Goal: Information Seeking & Learning: Learn about a topic

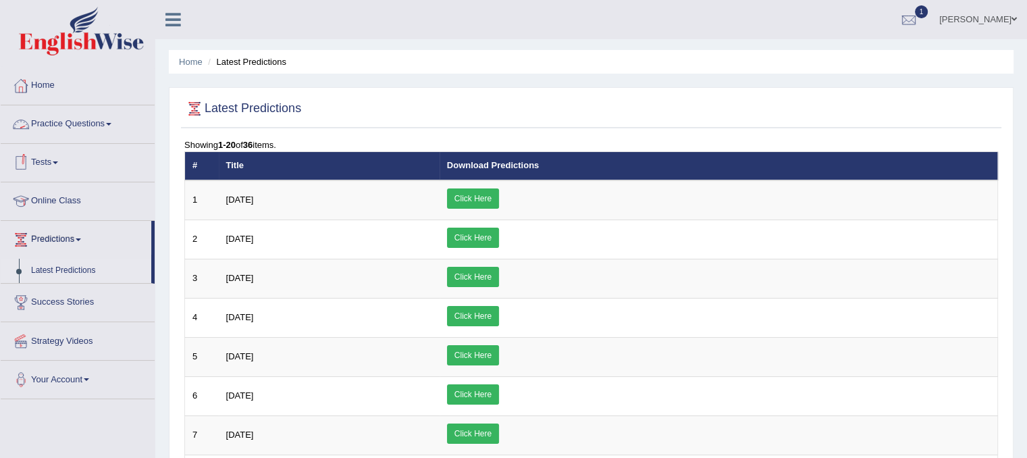
click at [70, 109] on link "Practice Questions" at bounding box center [78, 122] width 154 height 34
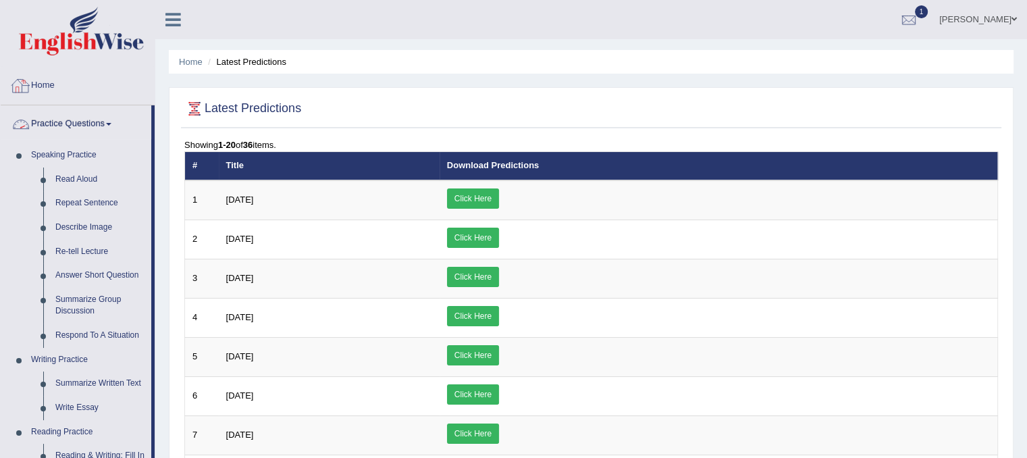
click at [32, 84] on link "Home" at bounding box center [78, 84] width 154 height 34
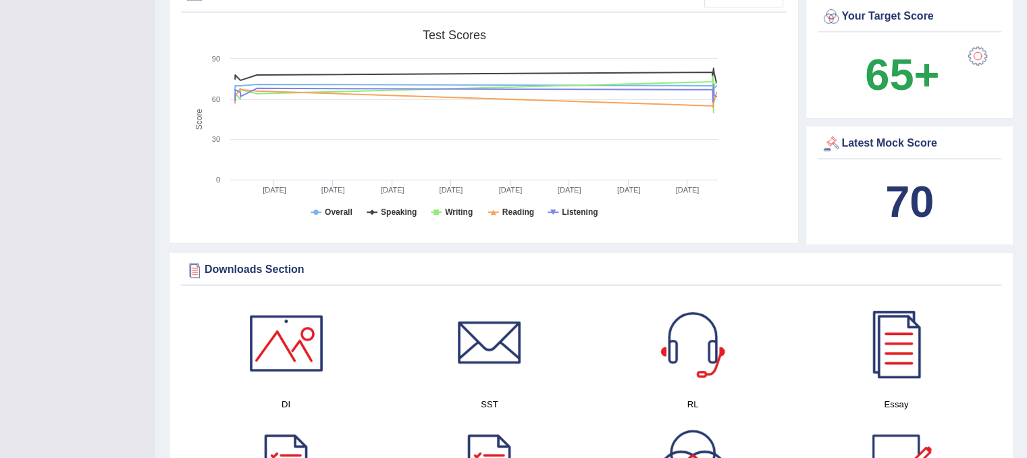
scroll to position [605, 0]
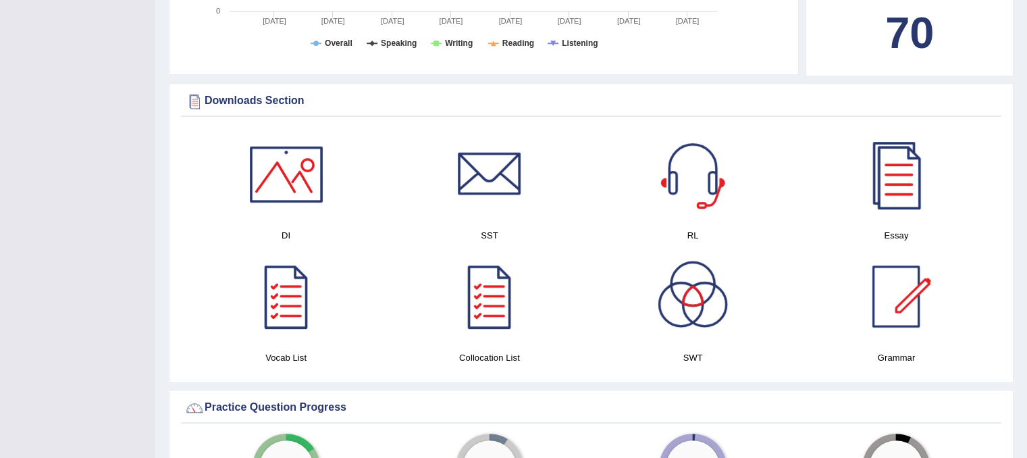
click at [880, 311] on div at bounding box center [896, 296] width 95 height 95
click at [262, 151] on div at bounding box center [286, 174] width 95 height 95
click at [889, 318] on div at bounding box center [896, 296] width 95 height 95
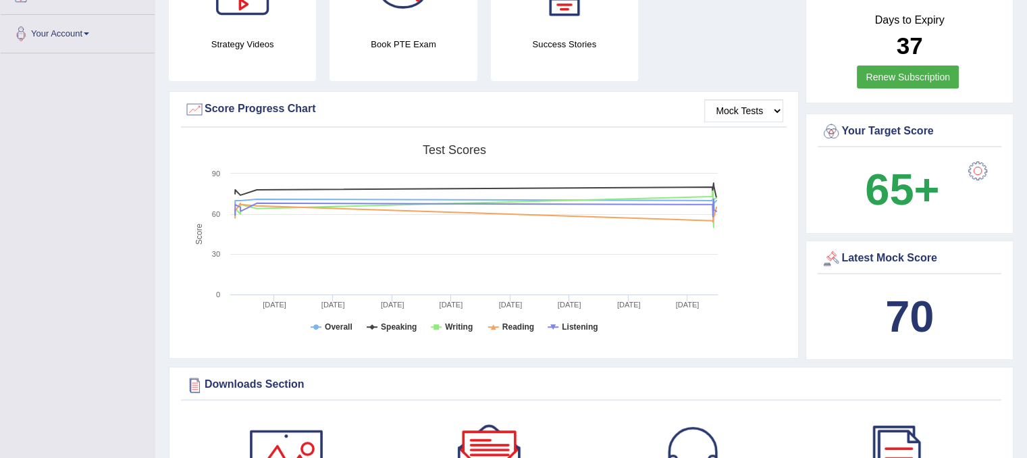
scroll to position [0, 0]
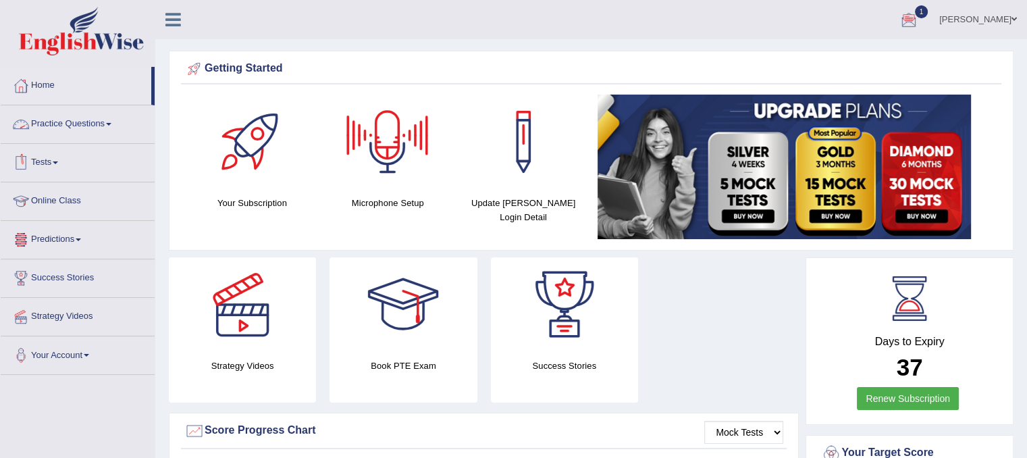
click at [78, 113] on link "Practice Questions" at bounding box center [78, 122] width 154 height 34
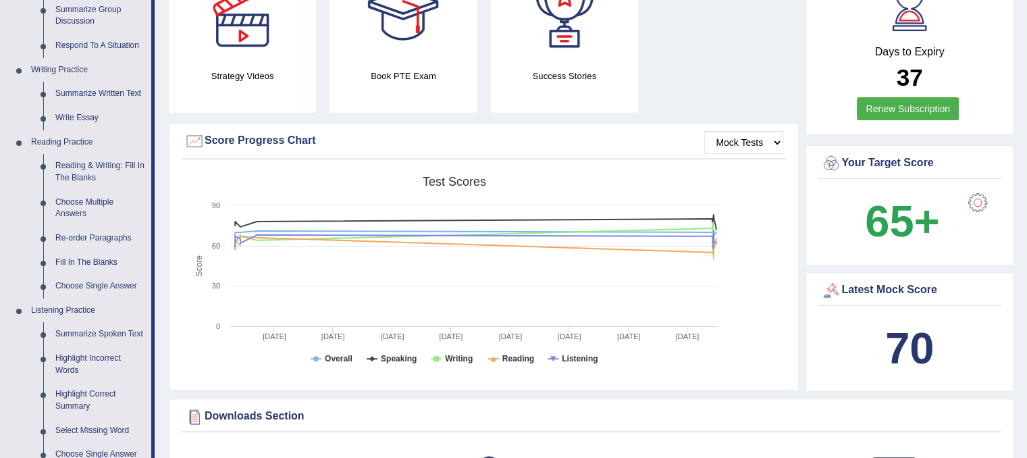
scroll to position [267, 0]
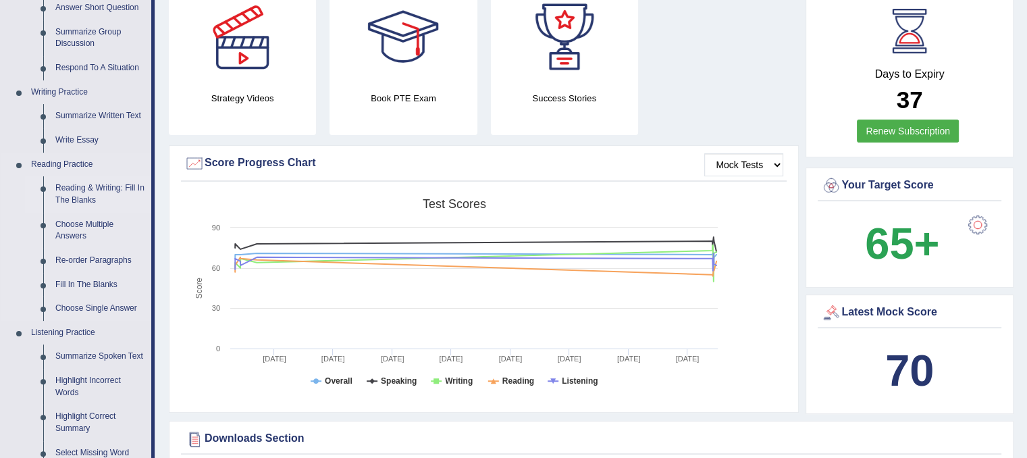
click at [90, 198] on link "Reading & Writing: Fill In The Blanks" at bounding box center [100, 194] width 102 height 36
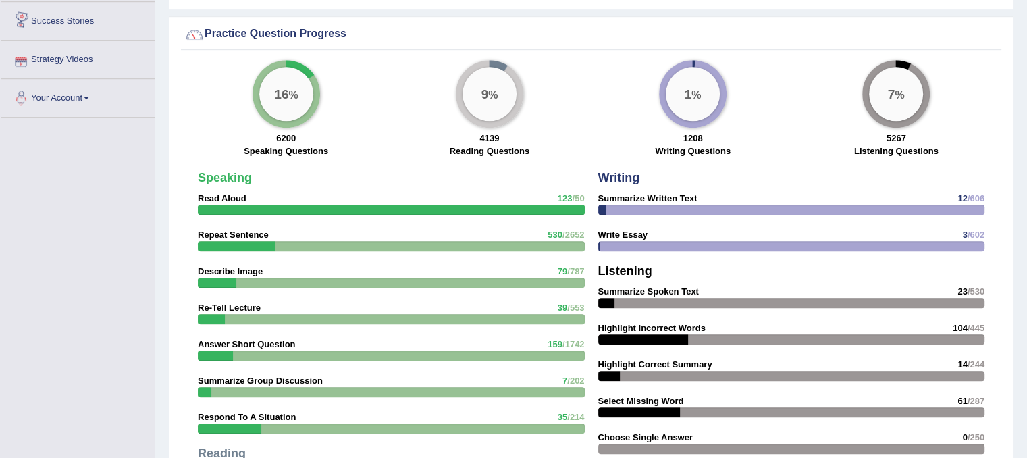
scroll to position [988, 0]
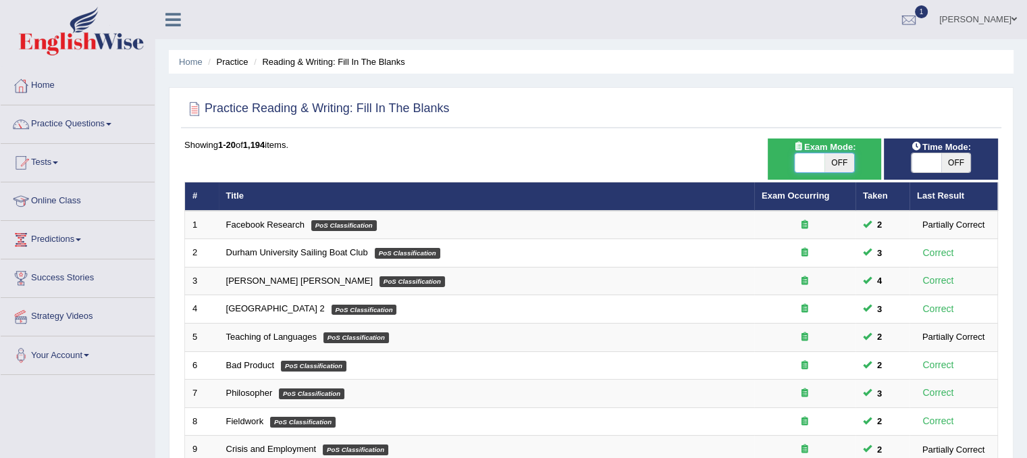
click at [802, 169] on span at bounding box center [809, 162] width 30 height 19
checkbox input "true"
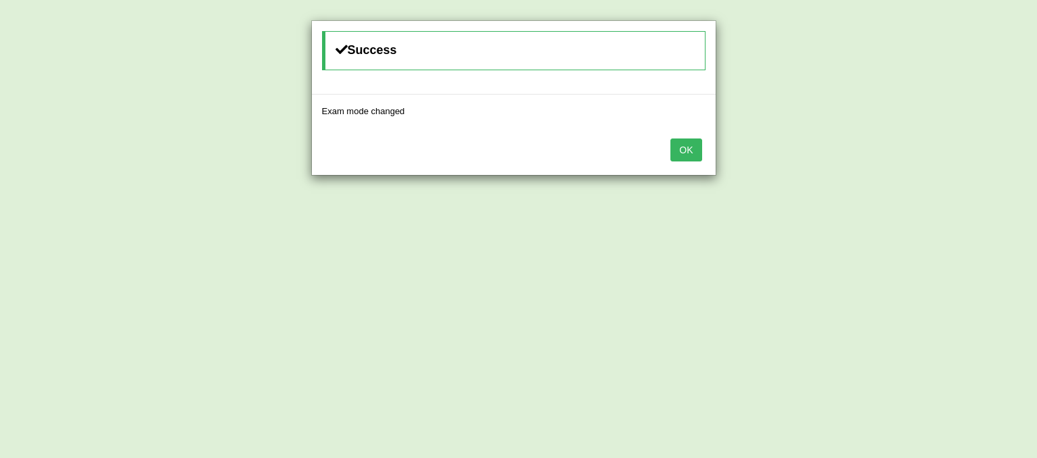
click at [694, 145] on button "OK" at bounding box center [685, 149] width 31 height 23
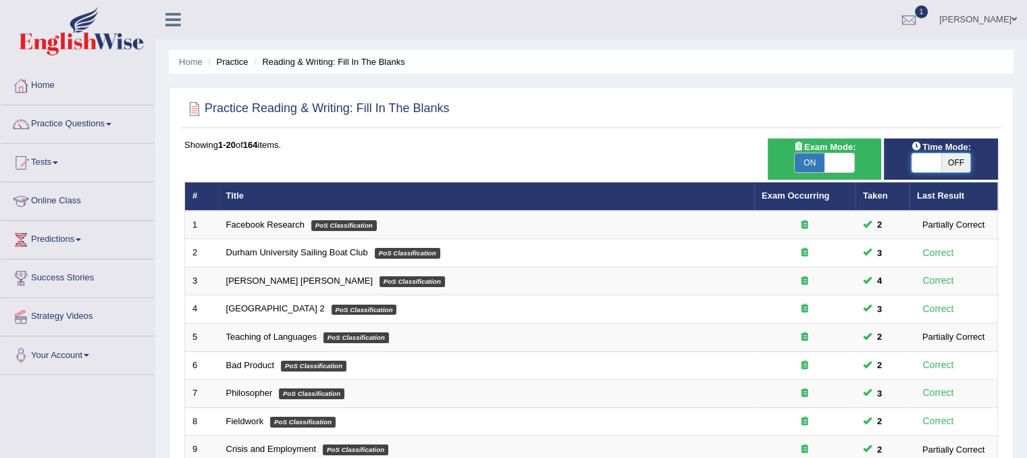
click at [914, 168] on span at bounding box center [926, 162] width 30 height 19
click at [914, 168] on span "ON" at bounding box center [926, 162] width 30 height 19
checkbox input "false"
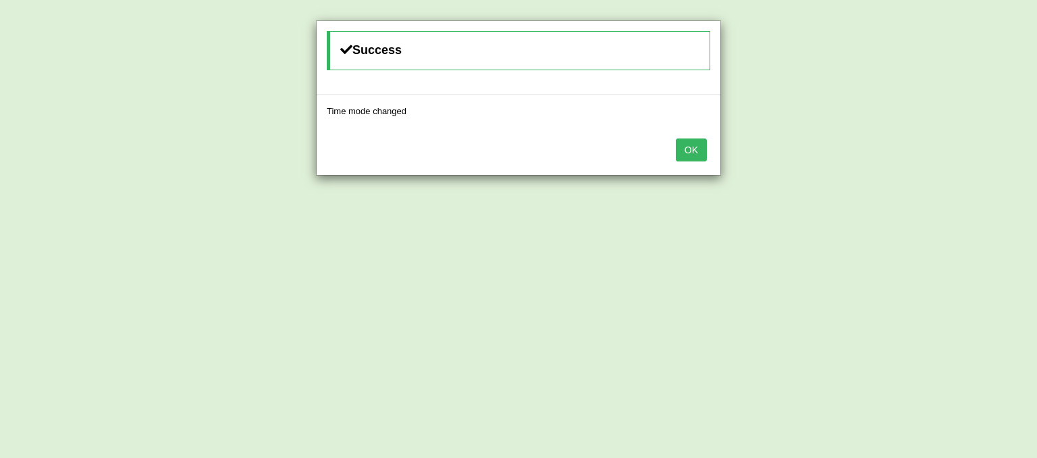
click at [695, 155] on button "OK" at bounding box center [691, 149] width 31 height 23
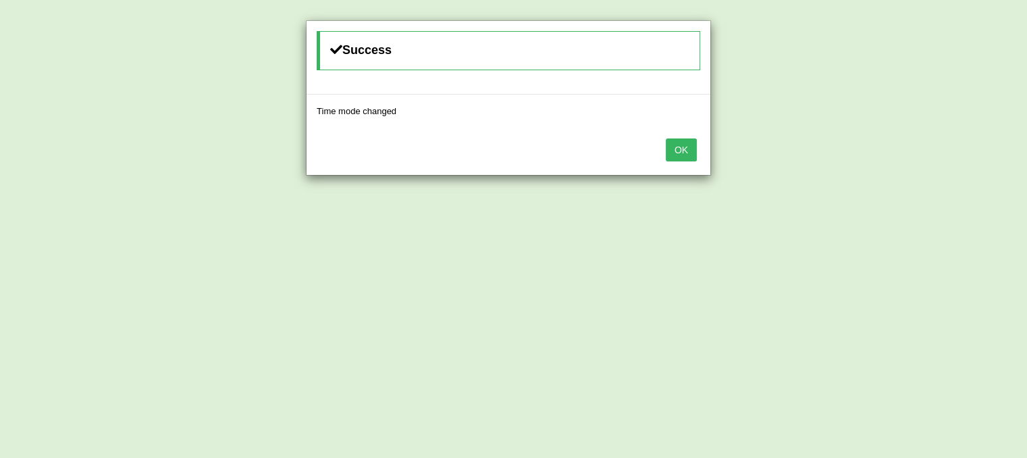
click at [677, 148] on button "OK" at bounding box center [681, 149] width 31 height 23
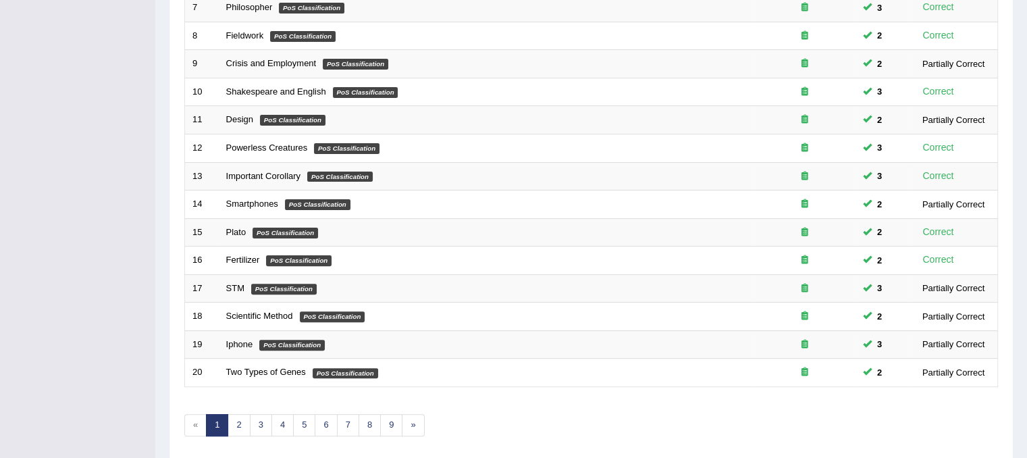
scroll to position [432, 0]
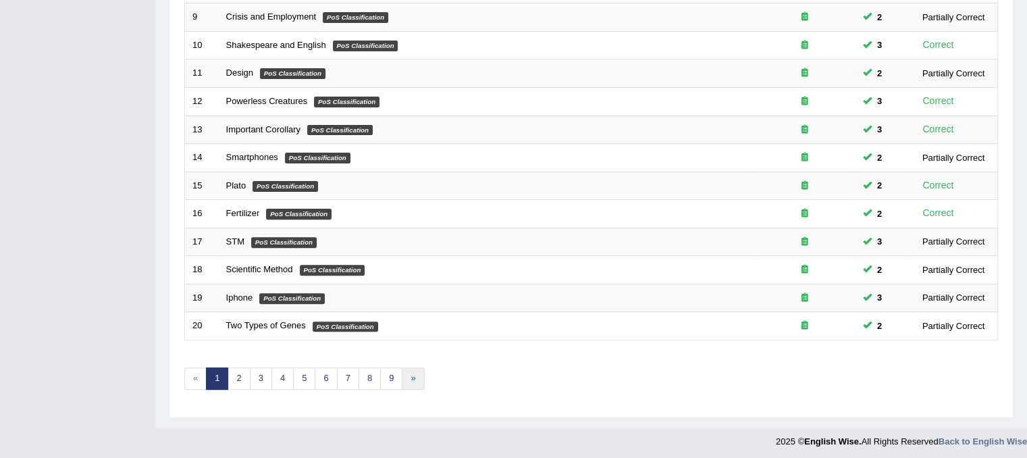
click at [402, 377] on link "»" at bounding box center [413, 378] width 22 height 22
click at [406, 373] on link "»" at bounding box center [413, 378] width 22 height 22
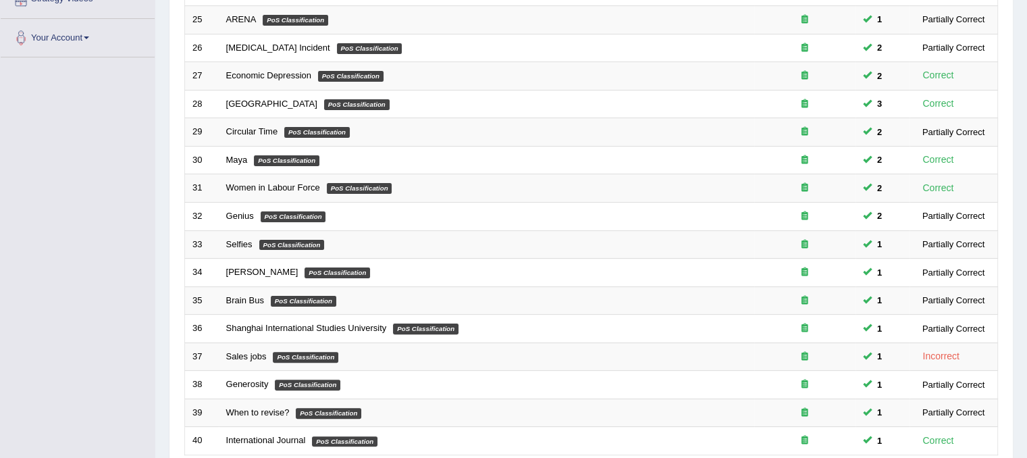
scroll to position [432, 0]
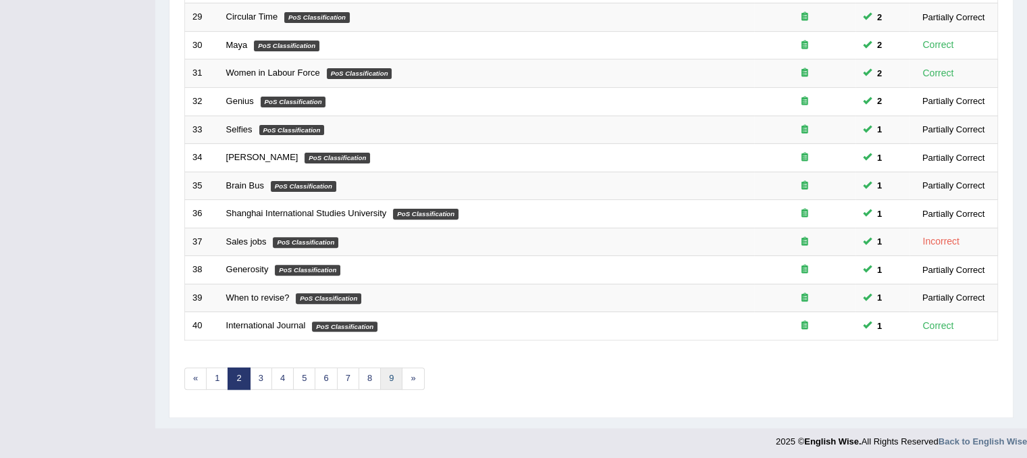
click at [392, 373] on link "9" at bounding box center [391, 378] width 22 height 22
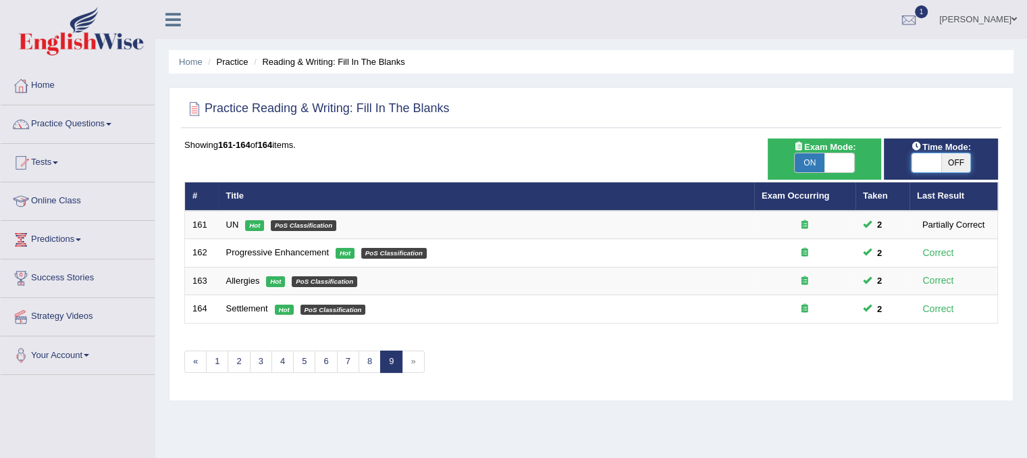
click at [924, 165] on span at bounding box center [926, 162] width 30 height 19
checkbox input "true"
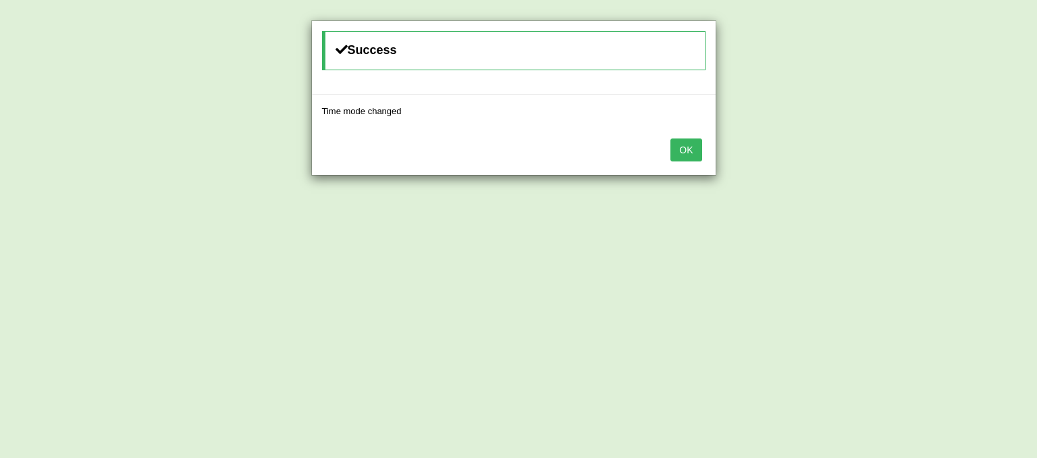
click at [696, 145] on button "OK" at bounding box center [685, 149] width 31 height 23
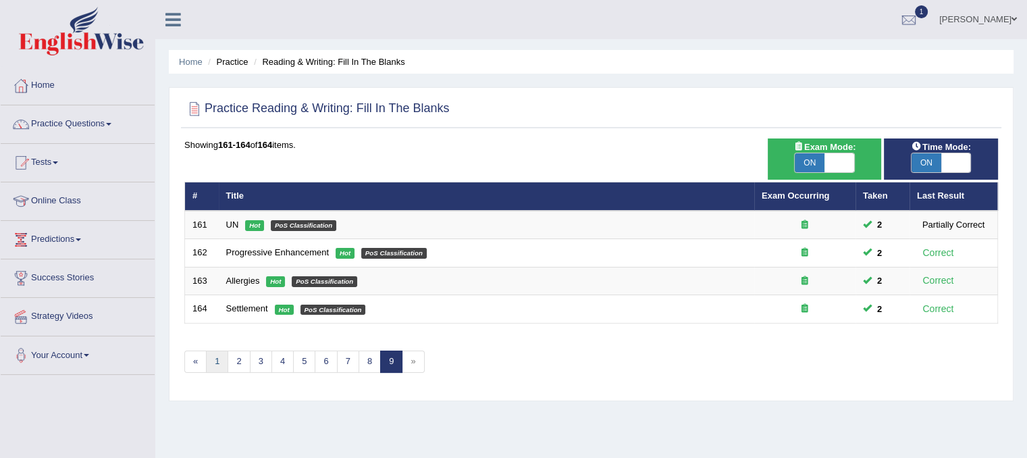
click at [223, 359] on link "1" at bounding box center [217, 361] width 22 height 22
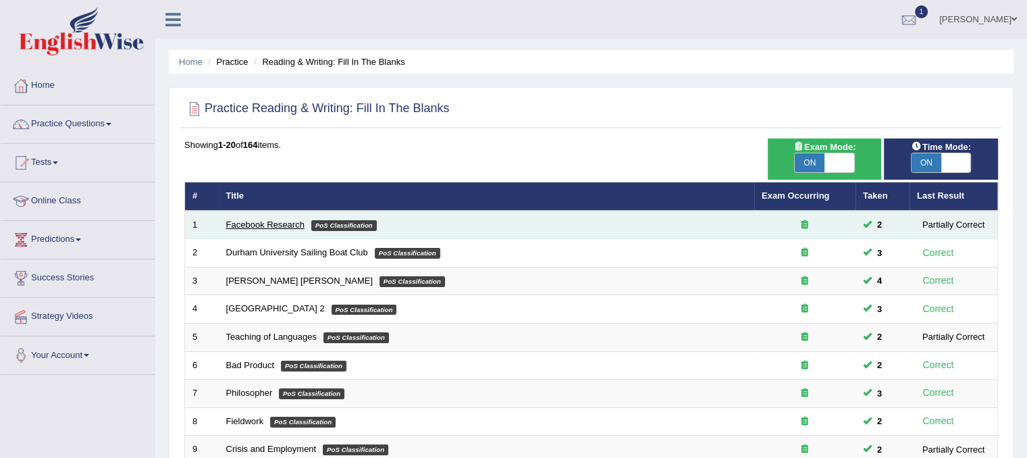
click at [284, 223] on link "Facebook Research" at bounding box center [265, 224] width 78 height 10
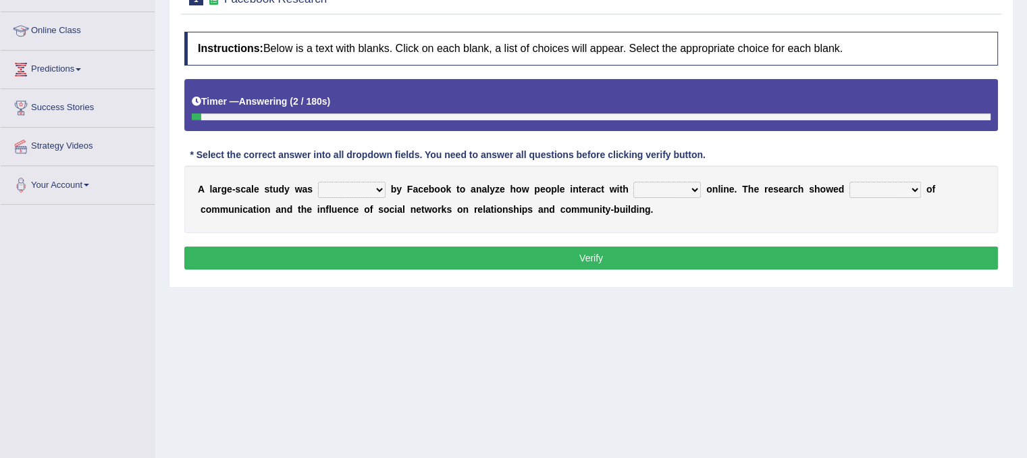
scroll to position [178, 0]
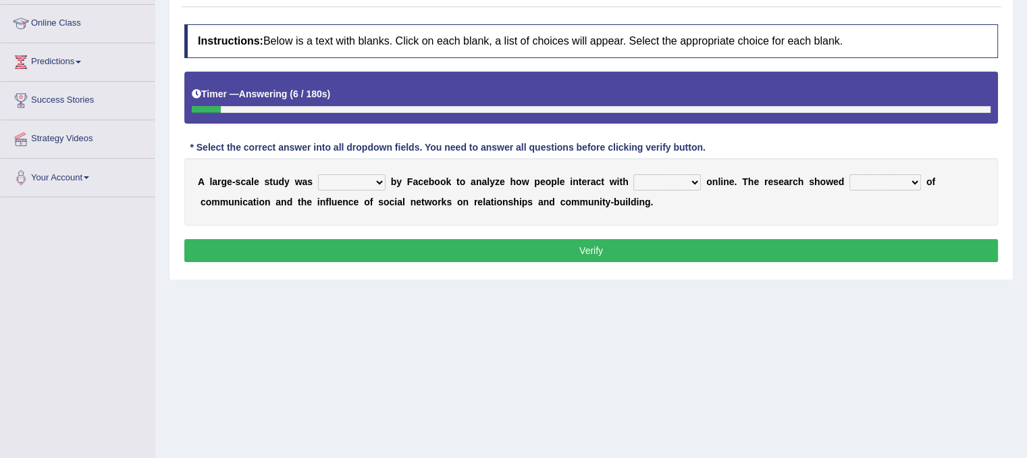
click at [367, 180] on select "surveyed had asked made" at bounding box center [352, 182] width 68 height 16
select select "made"
click at [318, 174] on select "surveyed had asked made" at bounding box center [352, 182] width 68 height 16
click at [686, 175] on select "together all each other another" at bounding box center [667, 182] width 68 height 16
select select "each other"
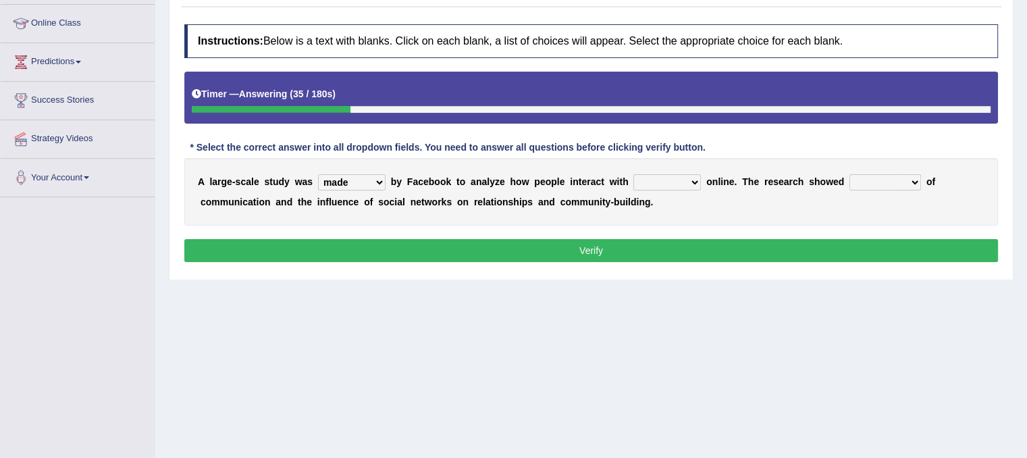
click at [633, 174] on select "together all each other another" at bounding box center [667, 182] width 68 height 16
click at [697, 182] on select "together all each other another" at bounding box center [667, 182] width 68 height 16
click at [784, 215] on div "A l a r g e - s c a l e s t u d y w a s surveyed had asked made b y F a c e b o…" at bounding box center [590, 192] width 813 height 68
click at [910, 176] on select "advantages standards fellowships patterns" at bounding box center [885, 182] width 72 height 16
select select "advantages"
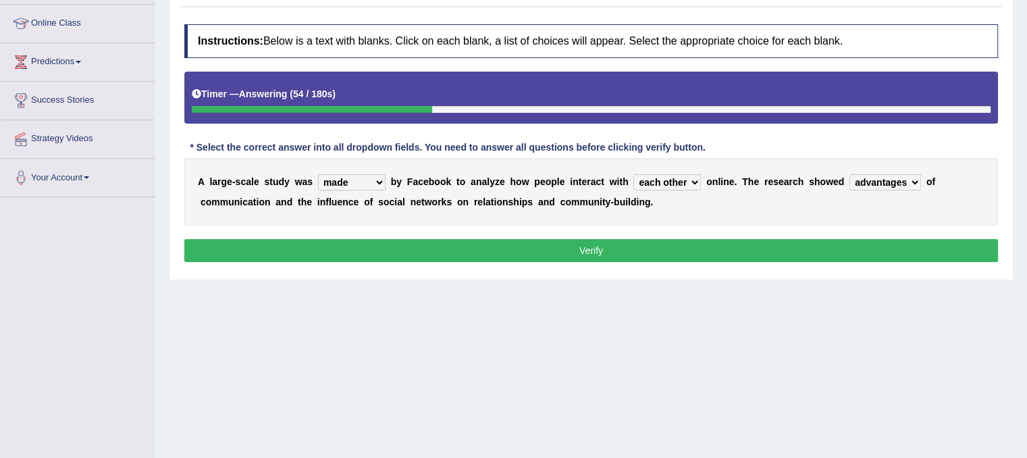
click at [849, 174] on select "advantages standards fellowships patterns" at bounding box center [885, 182] width 72 height 16
click at [753, 247] on button "Verify" at bounding box center [590, 250] width 813 height 23
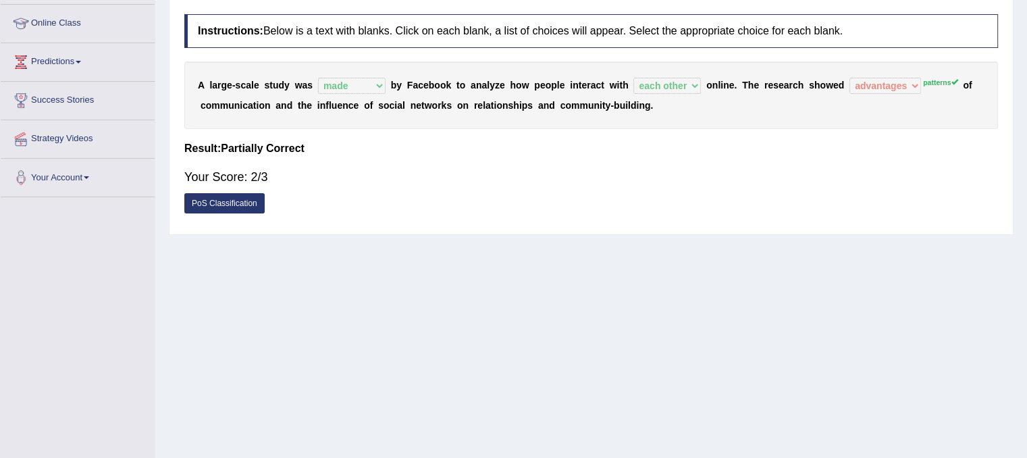
click at [1026, 36] on html "Toggle navigation Home Practice Questions Speaking Practice Read Aloud Repeat S…" at bounding box center [513, 51] width 1027 height 458
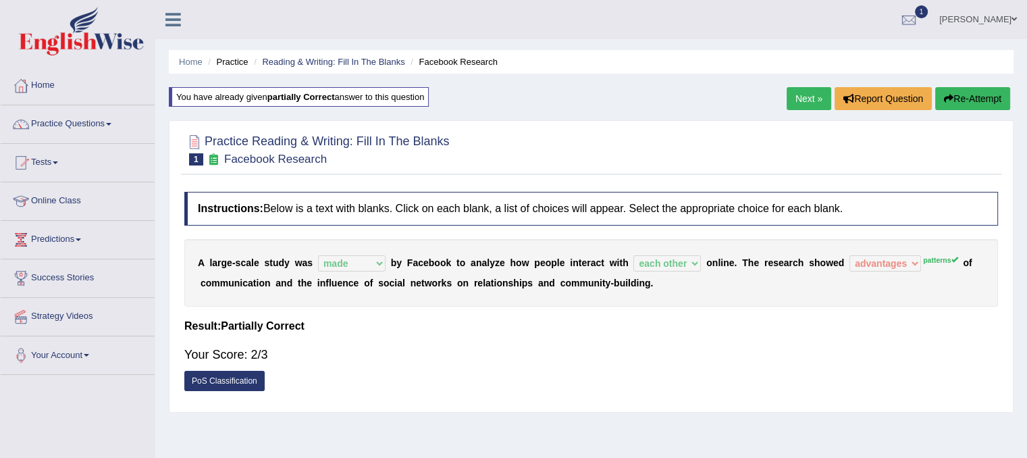
click at [1019, 24] on link "[PERSON_NAME]" at bounding box center [978, 17] width 98 height 35
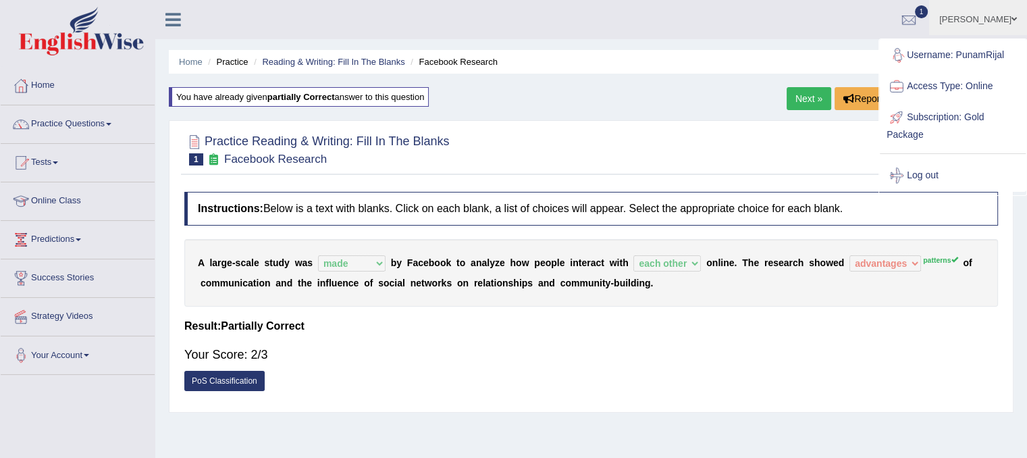
click at [827, 130] on div at bounding box center [590, 148] width 813 height 41
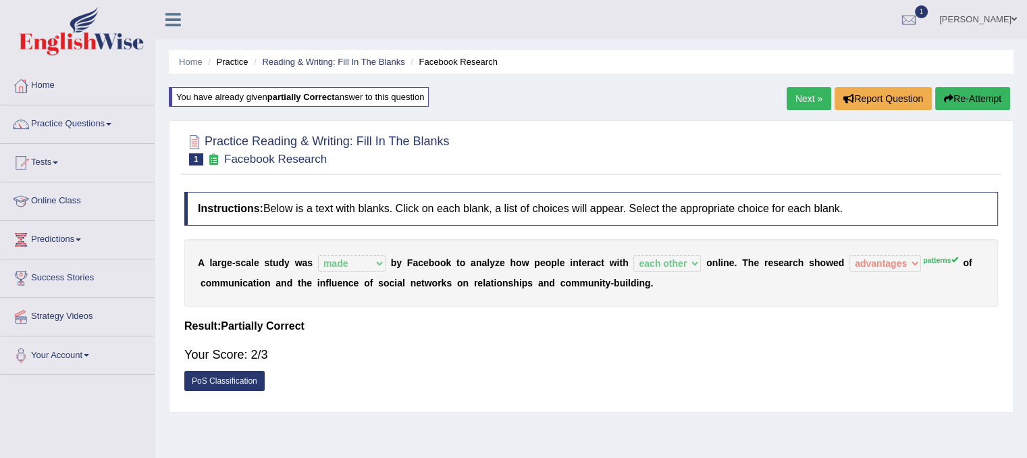
click at [813, 99] on link "Next »" at bounding box center [808, 98] width 45 height 23
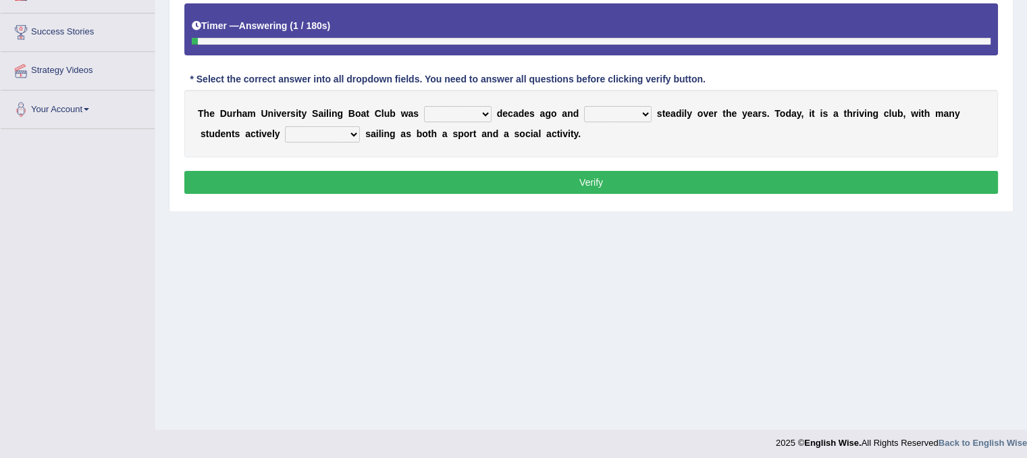
scroll to position [251, 0]
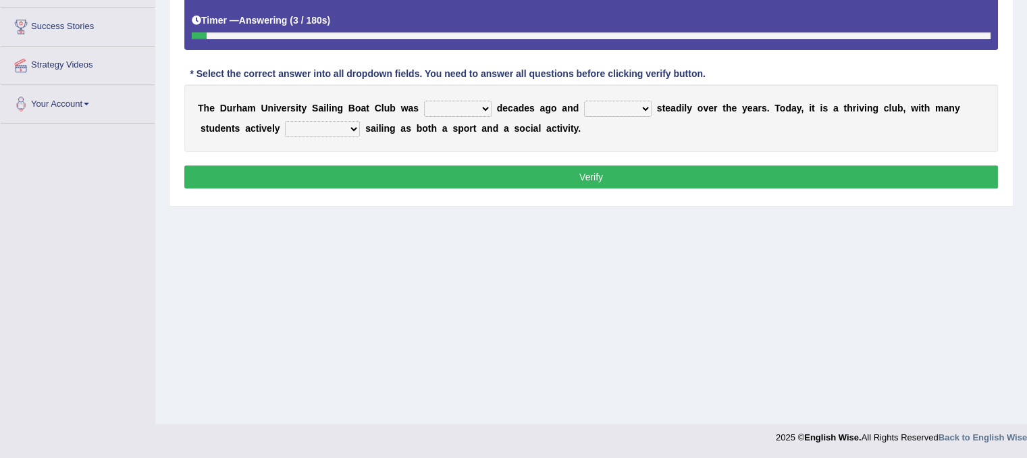
click at [459, 94] on div "T h e D u r h a m U n i v e r s i t y S a i l i n g B o a t C l u b w a s found…" at bounding box center [590, 118] width 813 height 68
click at [473, 106] on select "found fund founded find" at bounding box center [458, 109] width 68 height 16
select select "found"
click at [424, 101] on select "found fund founded find" at bounding box center [458, 109] width 68 height 16
click at [637, 106] on select "grow growing has grown grown" at bounding box center [618, 109] width 68 height 16
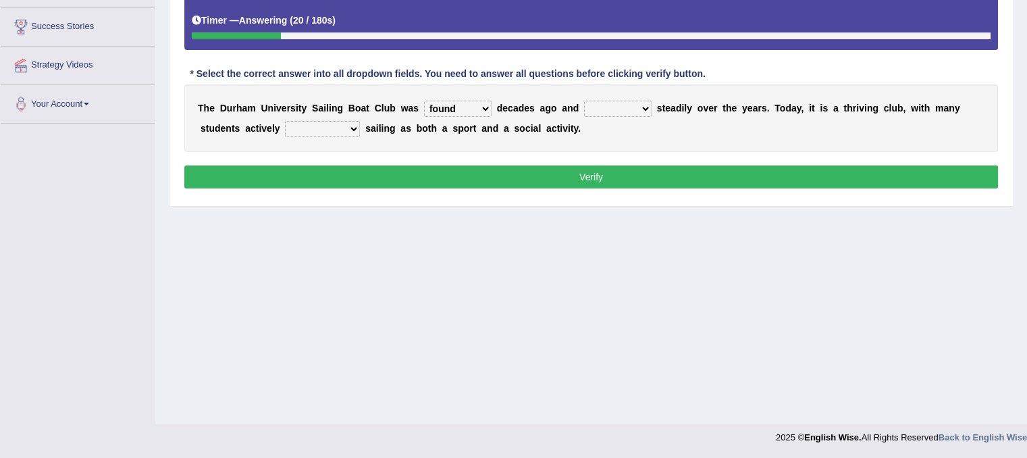
select select "growing"
click at [584, 101] on select "grow growing has grown grown" at bounding box center [618, 109] width 68 height 16
click at [348, 124] on select "enjoy enjoyed are enjoying enjoying" at bounding box center [322, 129] width 75 height 16
click at [349, 126] on select "enjoy enjoyed are enjoying enjoying" at bounding box center [322, 129] width 75 height 16
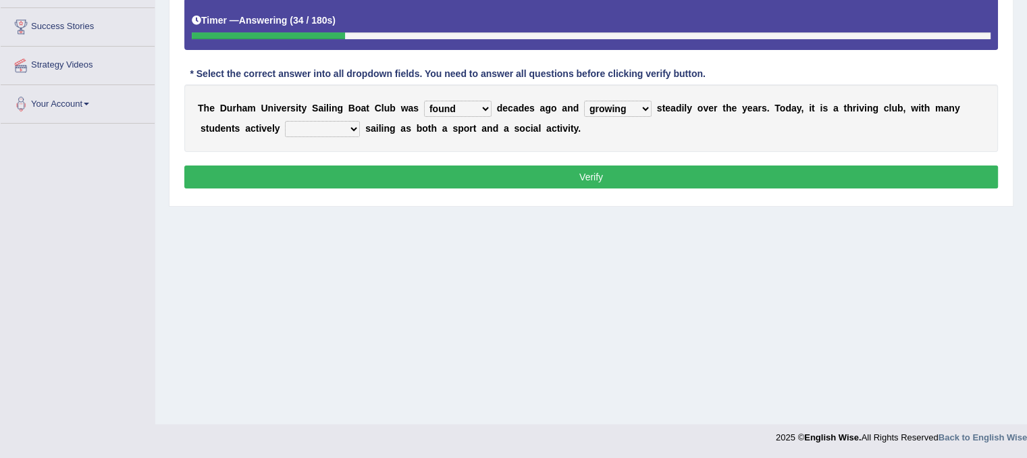
select select "are enjoying"
click at [285, 121] on select "enjoy enjoyed are enjoying enjoying" at bounding box center [322, 129] width 75 height 16
click at [394, 172] on button "Verify" at bounding box center [590, 176] width 813 height 23
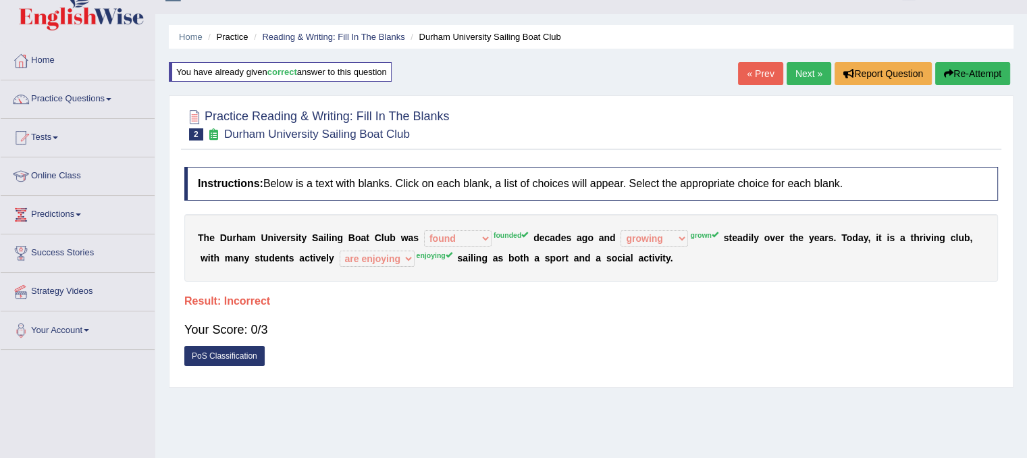
scroll to position [16, 0]
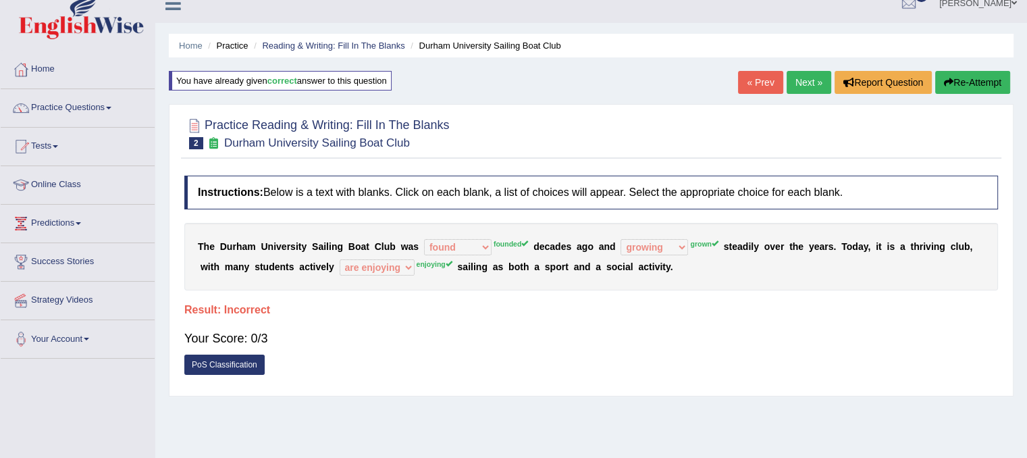
click at [950, 84] on icon "button" at bounding box center [948, 82] width 9 height 9
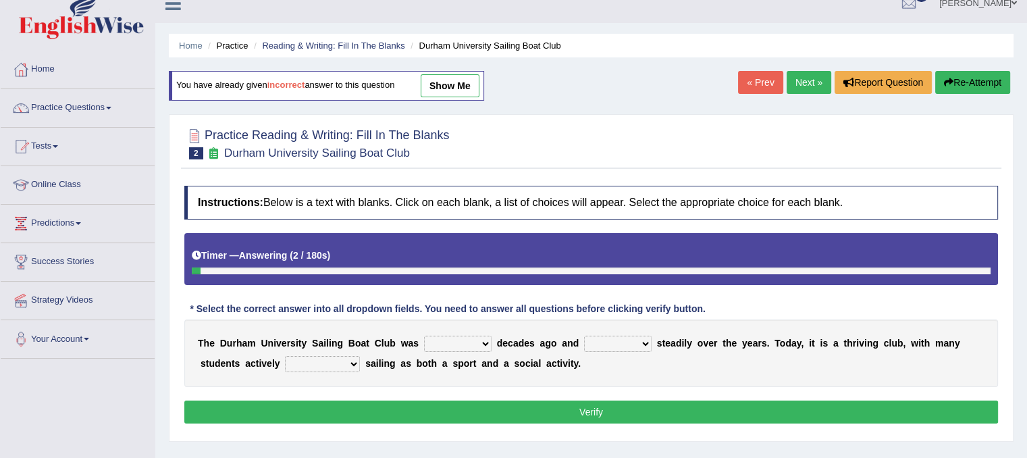
click at [487, 341] on select "found fund founded find" at bounding box center [458, 343] width 68 height 16
select select "find"
click at [424, 335] on select "found fund founded find" at bounding box center [458, 343] width 68 height 16
click at [624, 346] on select "grow growing has grown grown" at bounding box center [618, 343] width 68 height 16
select select "has grown"
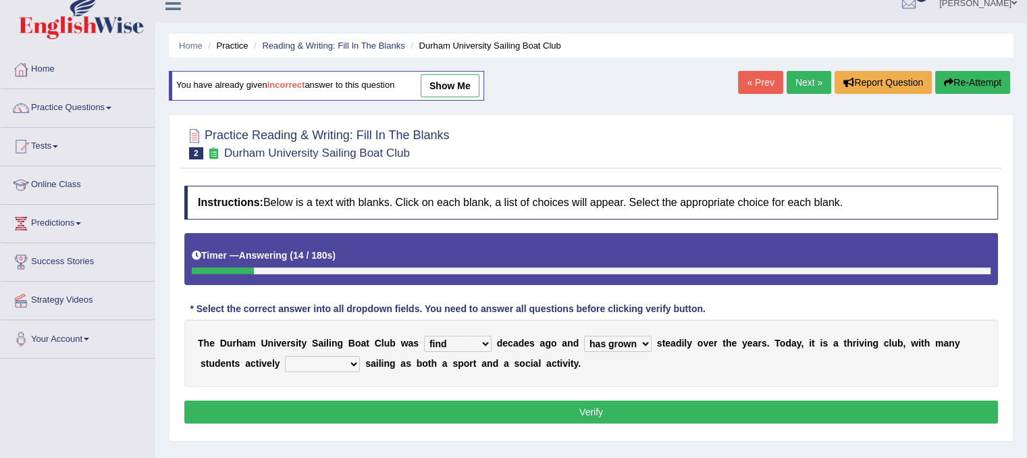
click at [584, 335] on select "grow growing has grown grown" at bounding box center [618, 343] width 68 height 16
click at [354, 362] on select "enjoy enjoyed are enjoying enjoying" at bounding box center [322, 364] width 75 height 16
select select "enjoying"
click at [285, 356] on select "enjoy enjoyed are enjoying enjoying" at bounding box center [322, 364] width 75 height 16
click at [366, 403] on button "Verify" at bounding box center [590, 411] width 813 height 23
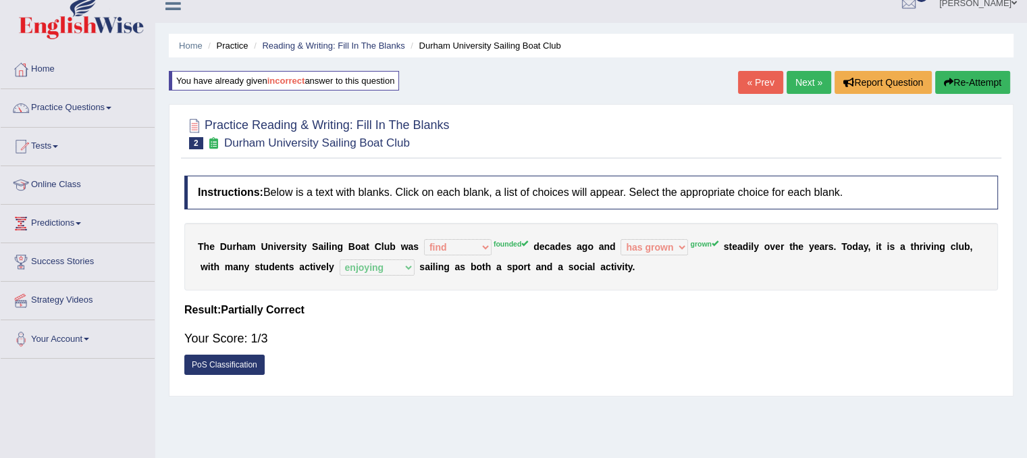
click at [491, 299] on div "Instructions: Below is a text with blanks. Click on each blank, a list of choic…" at bounding box center [591, 279] width 820 height 220
click at [936, 87] on button "Re-Attempt" at bounding box center [972, 82] width 75 height 23
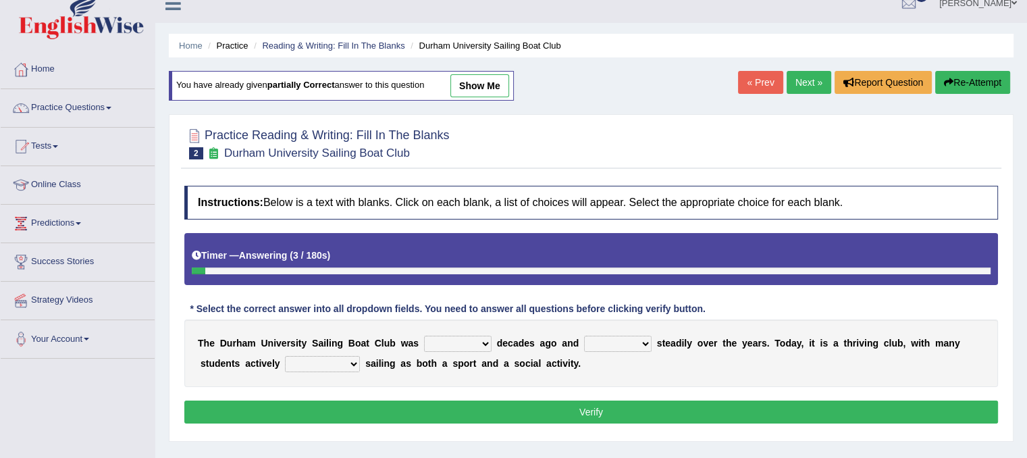
click at [464, 340] on select "found fund founded find" at bounding box center [458, 343] width 68 height 16
select select "founded"
click at [424, 335] on select "found fund founded find" at bounding box center [458, 343] width 68 height 16
click at [637, 341] on select "grow growing has grown grown" at bounding box center [618, 343] width 68 height 16
select select "grown"
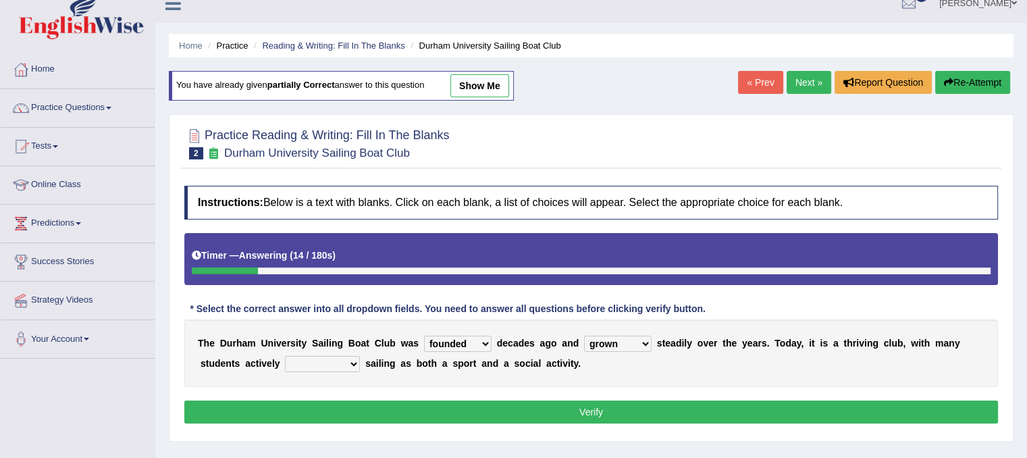
click at [584, 335] on select "grow growing has grown grown" at bounding box center [618, 343] width 68 height 16
click at [356, 367] on select "enjoy enjoyed are enjoying enjoying" at bounding box center [322, 364] width 75 height 16
select select "enjoying"
click at [285, 356] on select "enjoy enjoyed are enjoying enjoying" at bounding box center [322, 364] width 75 height 16
click at [365, 404] on button "Verify" at bounding box center [590, 411] width 813 height 23
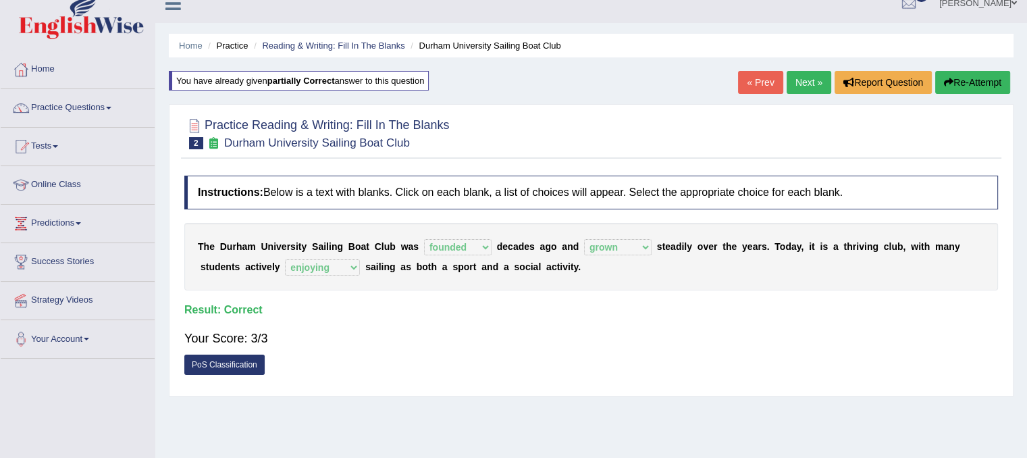
click at [811, 81] on link "Next »" at bounding box center [808, 82] width 45 height 23
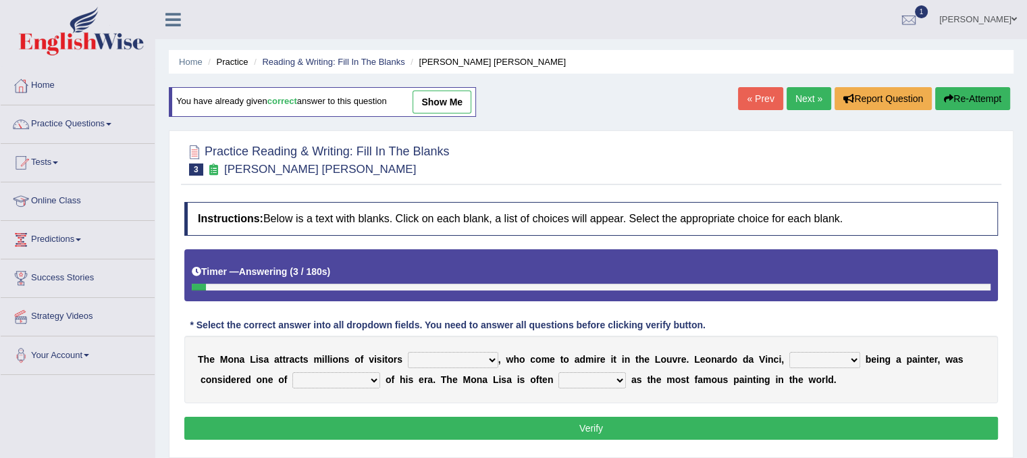
click at [487, 358] on select "around the year the all year all year round per year" at bounding box center [453, 360] width 90 height 16
select select "around the year"
click at [408, 352] on select "around the year the all year all year round per year" at bounding box center [453, 360] width 90 height 16
click at [834, 355] on select "rather than as much as as well as as long as" at bounding box center [824, 360] width 71 height 16
select select "as well as"
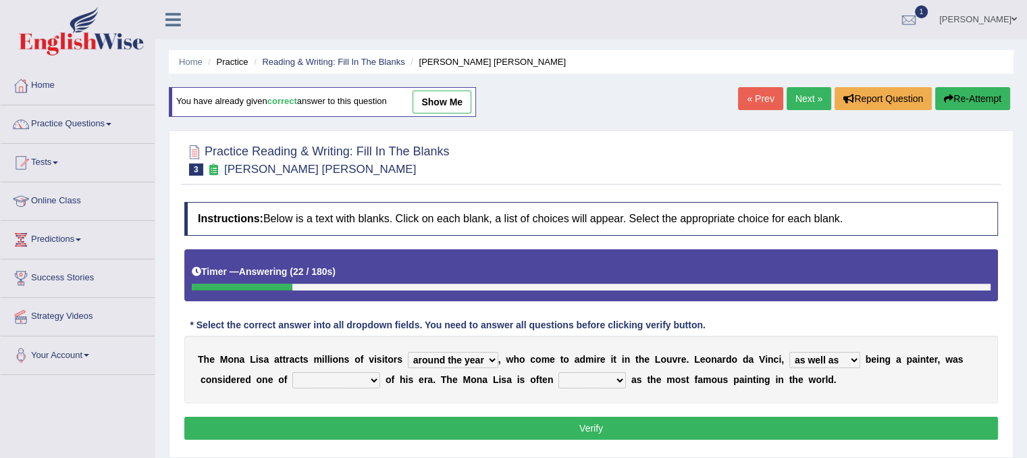
click at [789, 352] on select "rather than as much as as well as as long as" at bounding box center [824, 360] width 71 height 16
click at [369, 384] on select "better artists artist the better artist the best artists" at bounding box center [336, 380] width 88 height 16
drag, startPoint x: 369, startPoint y: 384, endPoint x: 368, endPoint y: 375, distance: 8.8
click at [368, 375] on select "better artists artist the better artist the best artists" at bounding box center [336, 380] width 88 height 16
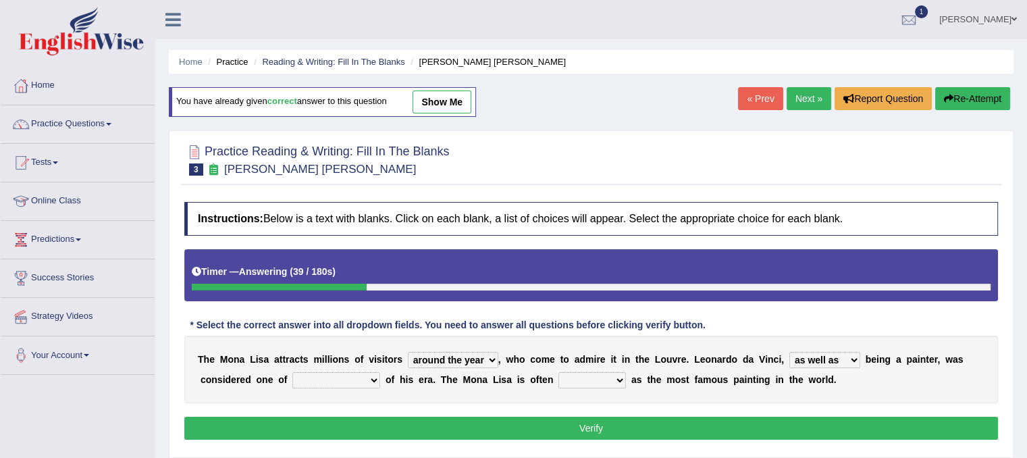
click at [503, 231] on h4 "Instructions: Below is a text with blanks. Click on each blank, a list of choic…" at bounding box center [590, 219] width 813 height 34
click at [370, 379] on select "better artists artist the better artist the best artists" at bounding box center [336, 380] width 88 height 16
click at [476, 227] on h4 "Instructions: Below is a text with blanks. Click on each blank, a list of choic…" at bounding box center [590, 219] width 813 height 34
click at [367, 375] on select "better artists artist the better artist the best artists" at bounding box center [336, 380] width 88 height 16
select select "the best artists"
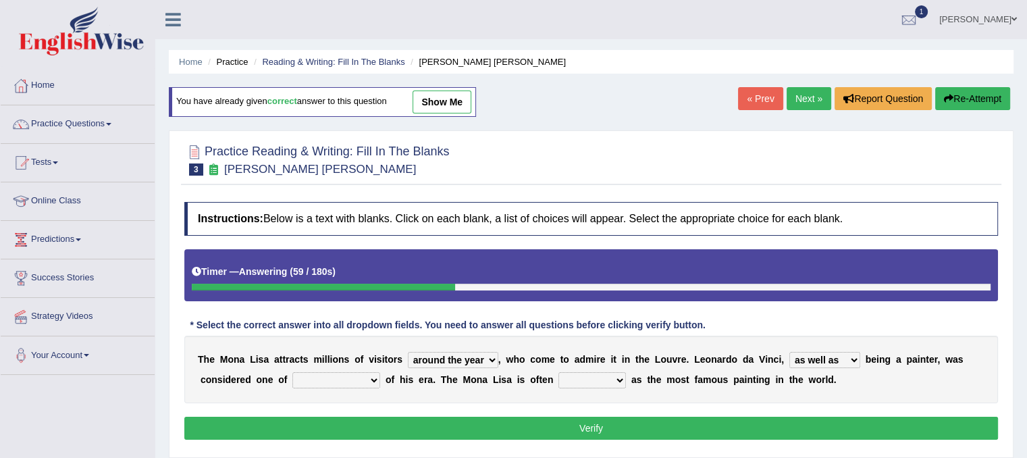
click at [292, 372] on select "better artists artist the better artist the best artists" at bounding box center [336, 380] width 88 height 16
click at [616, 380] on select "classified suggested predicted described" at bounding box center [592, 380] width 68 height 16
select select "described"
click at [558, 372] on select "classified suggested predicted described" at bounding box center [592, 380] width 68 height 16
click at [836, 357] on select "rather than as much as as well as as long as" at bounding box center [824, 360] width 71 height 16
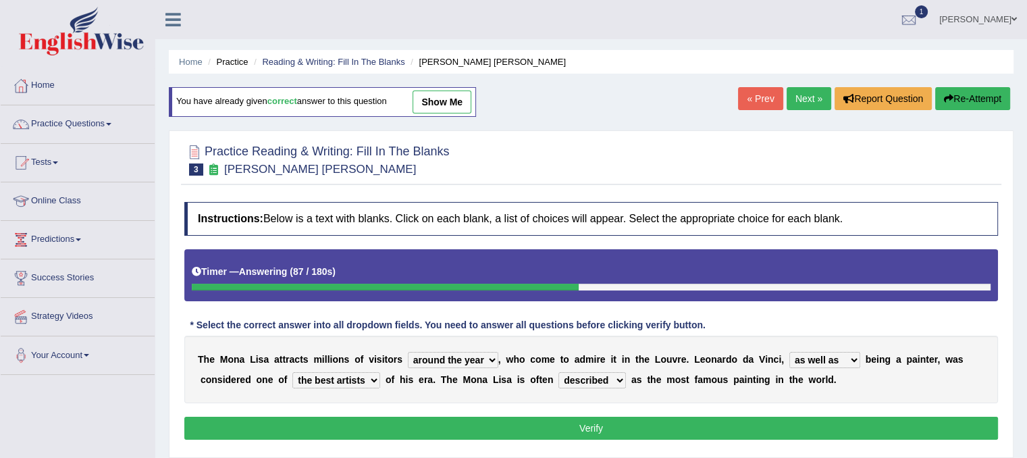
select select "rather than"
click at [789, 352] on select "rather than as much as as well as as long as" at bounding box center [824, 360] width 71 height 16
click at [697, 420] on button "Verify" at bounding box center [590, 427] width 813 height 23
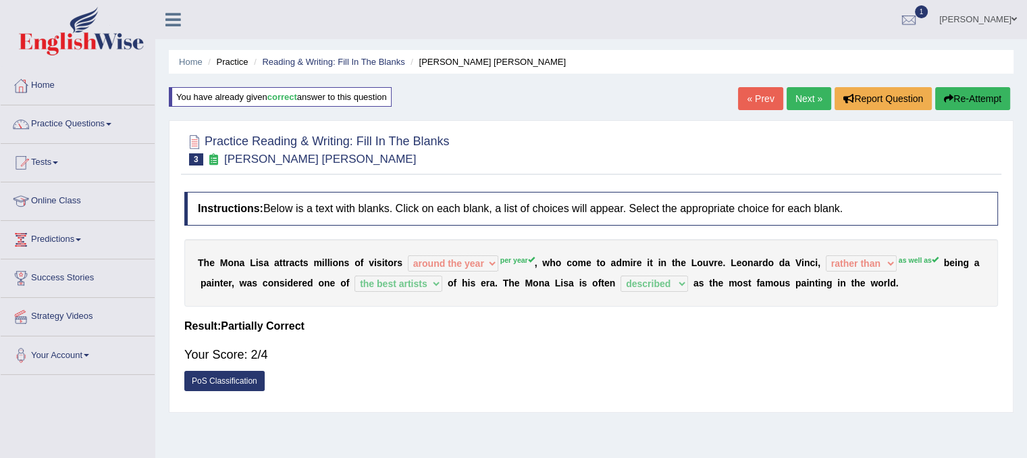
click at [803, 98] on link "Next »" at bounding box center [808, 98] width 45 height 23
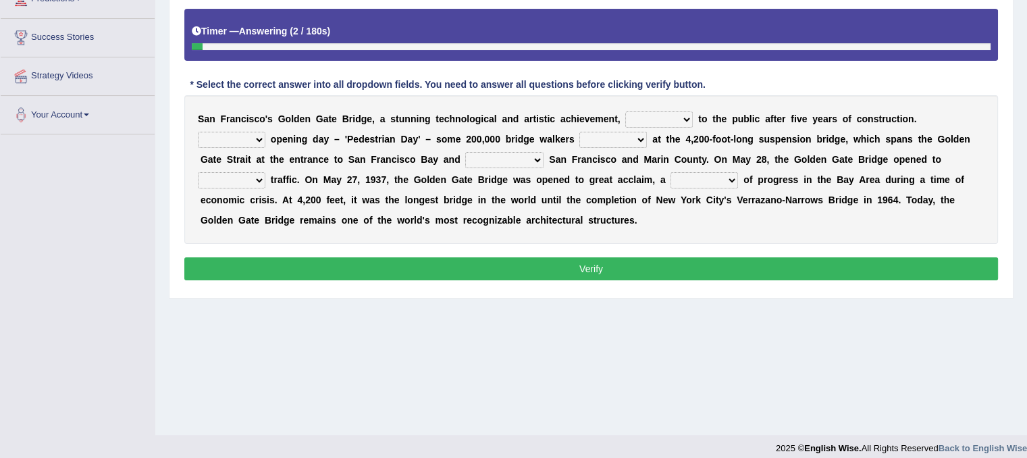
scroll to position [251, 0]
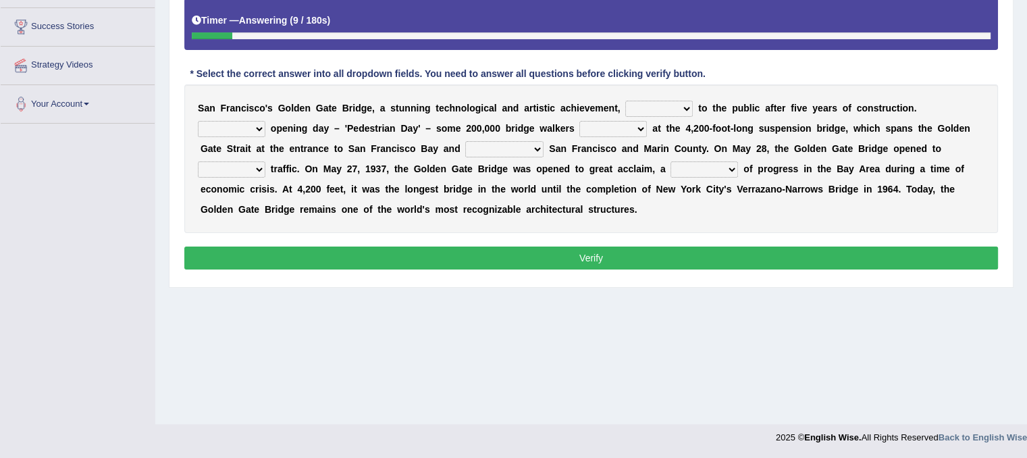
click at [680, 101] on select "opens closes appears equals" at bounding box center [659, 109] width 68 height 16
select select "opens"
click at [625, 101] on select "opens closes appears equals" at bounding box center [659, 109] width 68 height 16
click at [247, 121] on select "On During Since When" at bounding box center [232, 129] width 68 height 16
select select "On"
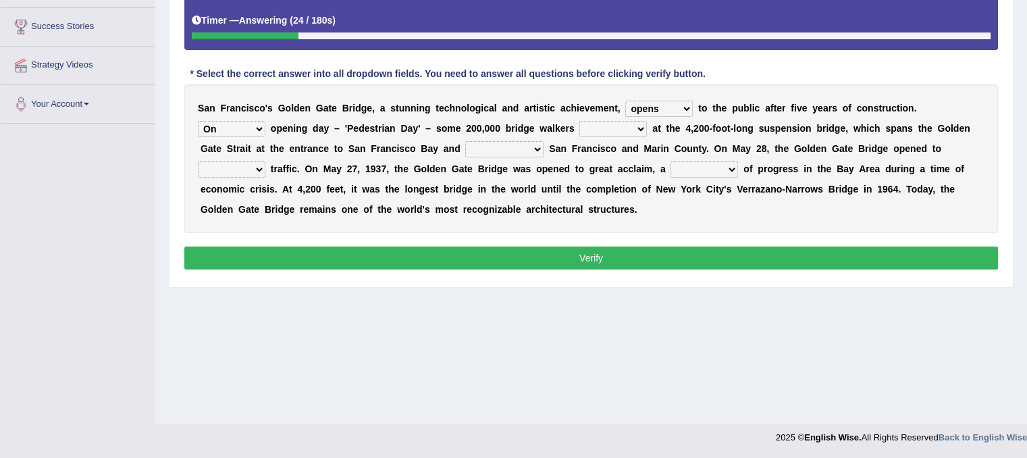
click at [198, 121] on select "On During Since When" at bounding box center [232, 129] width 68 height 16
click at [616, 130] on select "stationed looked marveled laughed" at bounding box center [613, 129] width 68 height 16
select select "stationed"
click at [579, 121] on select "stationed looked marveled laughed" at bounding box center [613, 129] width 68 height 16
click at [509, 141] on select "separates connects channels differentiates" at bounding box center [504, 149] width 78 height 16
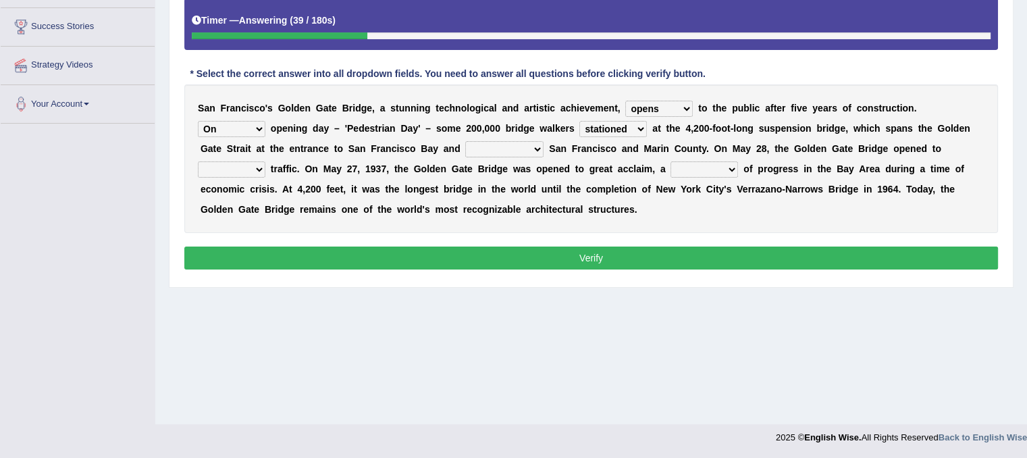
select select "connects"
click at [465, 141] on select "separates connects channels differentiates" at bounding box center [504, 149] width 78 height 16
click at [254, 167] on select "aquatic vehicular airborne watertight" at bounding box center [232, 169] width 68 height 16
select select "vehicular"
click at [198, 161] on select "aquatic vehicular airborne watertight" at bounding box center [232, 169] width 68 height 16
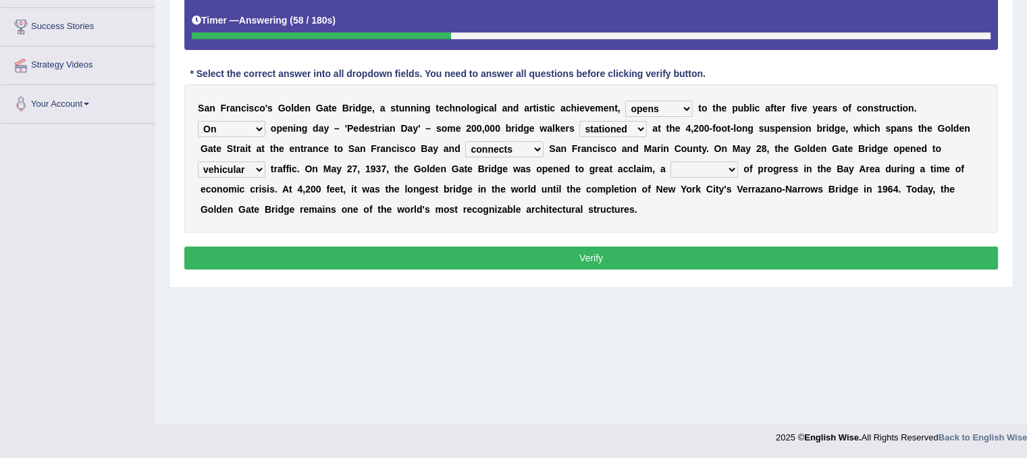
click at [716, 165] on select "denial symbol technique yield" at bounding box center [704, 169] width 68 height 16
select select "denial"
click at [670, 161] on select "denial symbol technique yield" at bounding box center [704, 169] width 68 height 16
click at [644, 253] on button "Verify" at bounding box center [590, 257] width 813 height 23
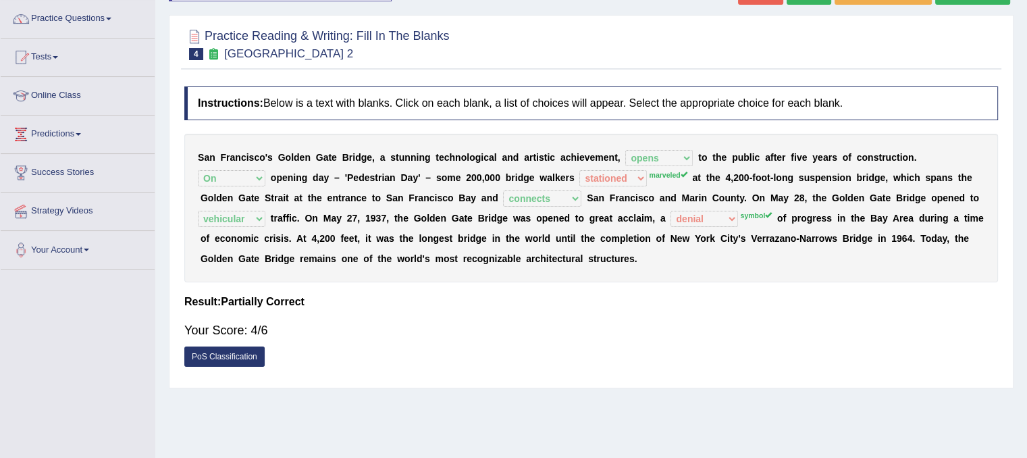
scroll to position [104, 0]
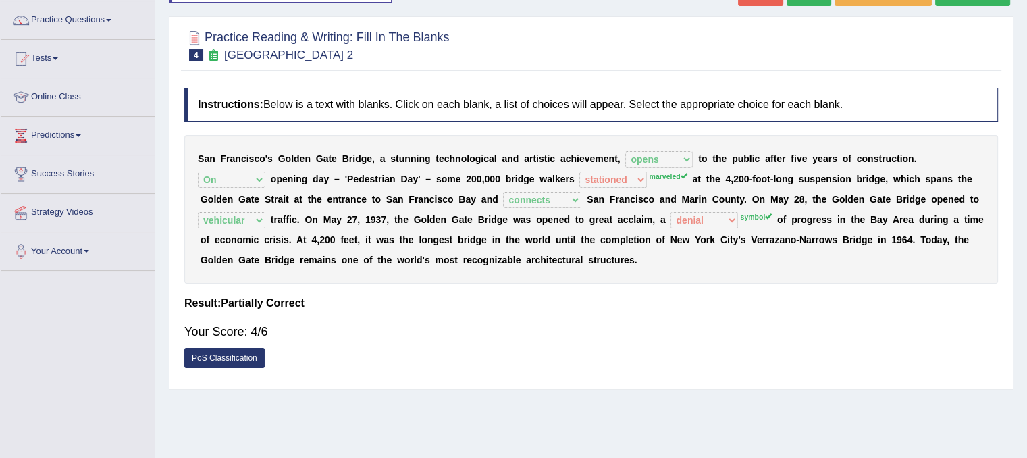
drag, startPoint x: 1021, startPoint y: 78, endPoint x: 1003, endPoint y: 8, distance: 72.5
click at [1003, 8] on div "Home Practice Reading & Writing: Fill In The Blanks Golden Gate Bridge 2 You ha…" at bounding box center [590, 233] width 871 height 675
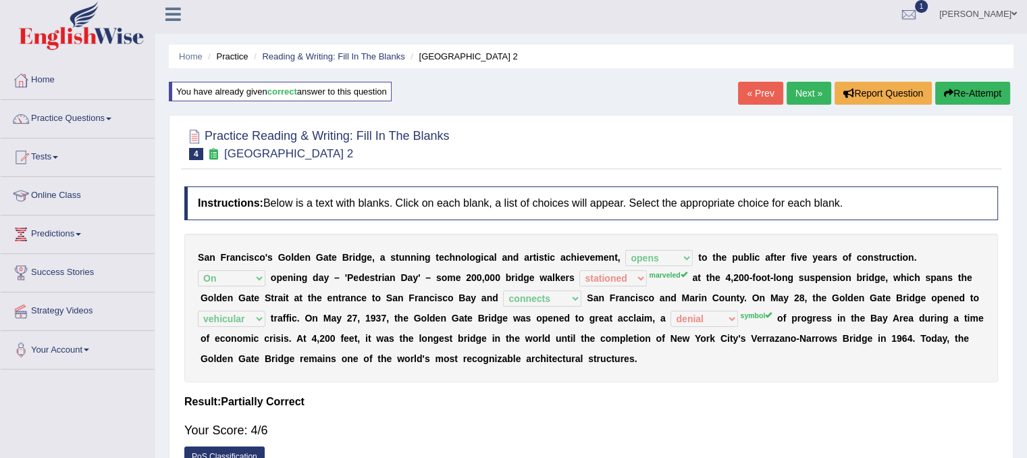
scroll to position [0, 0]
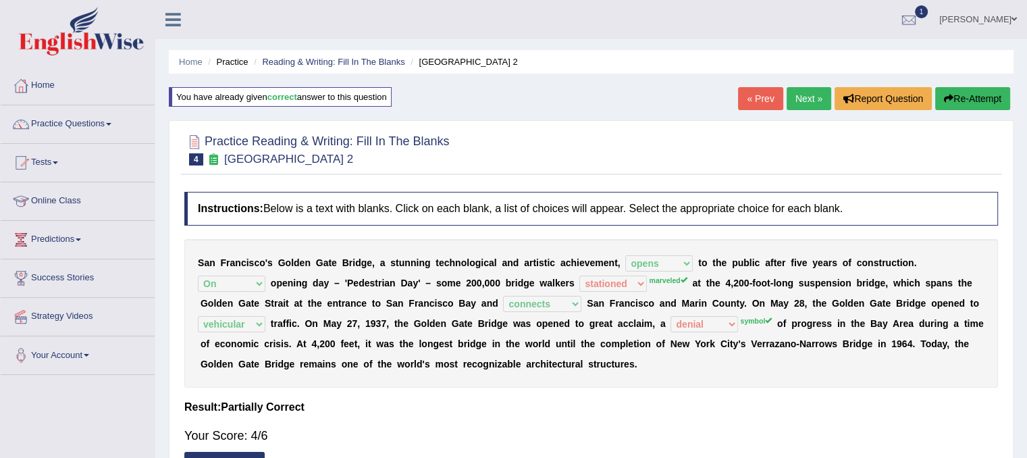
click at [811, 98] on link "Next »" at bounding box center [808, 98] width 45 height 23
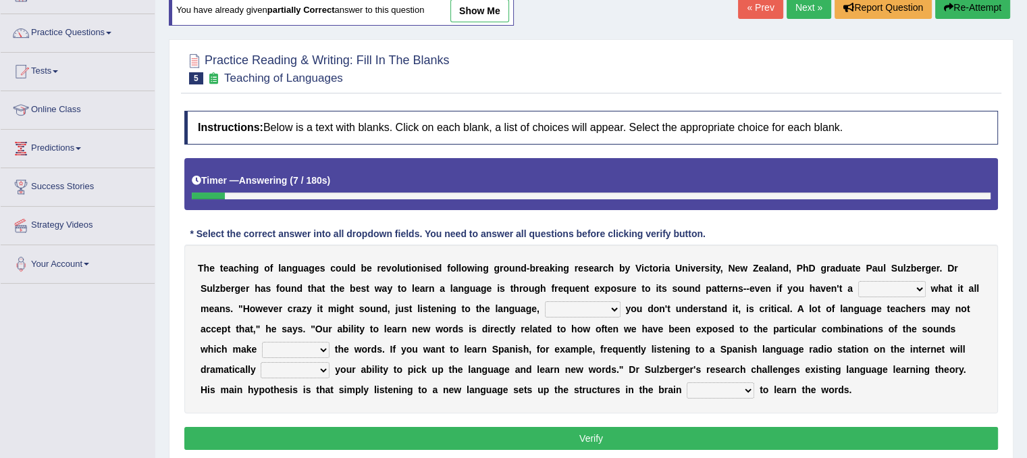
scroll to position [95, 0]
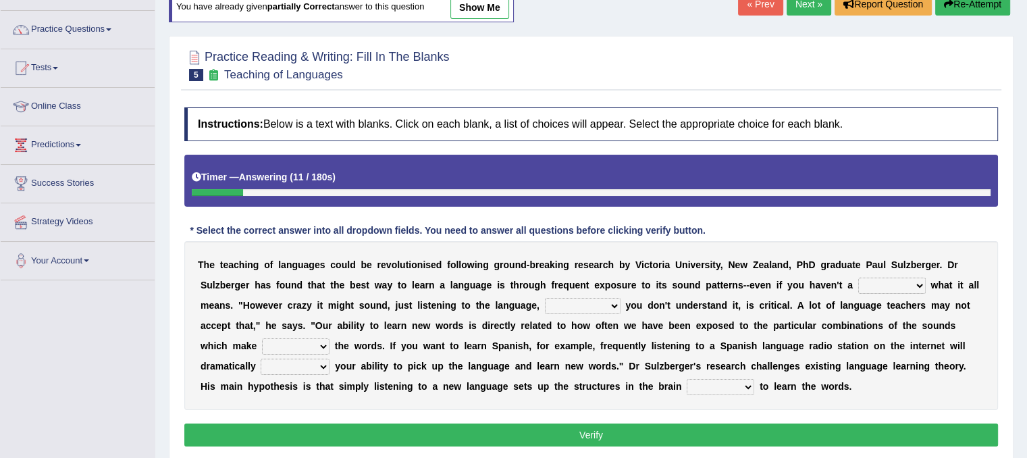
click at [911, 281] on select "dew claw clue due" at bounding box center [892, 285] width 68 height 16
select select "clue"
click at [858, 277] on select "dew claw clue due" at bounding box center [892, 285] width 68 height 16
click at [601, 302] on select "but also all together even though if so" at bounding box center [583, 306] width 76 height 16
select select "even though"
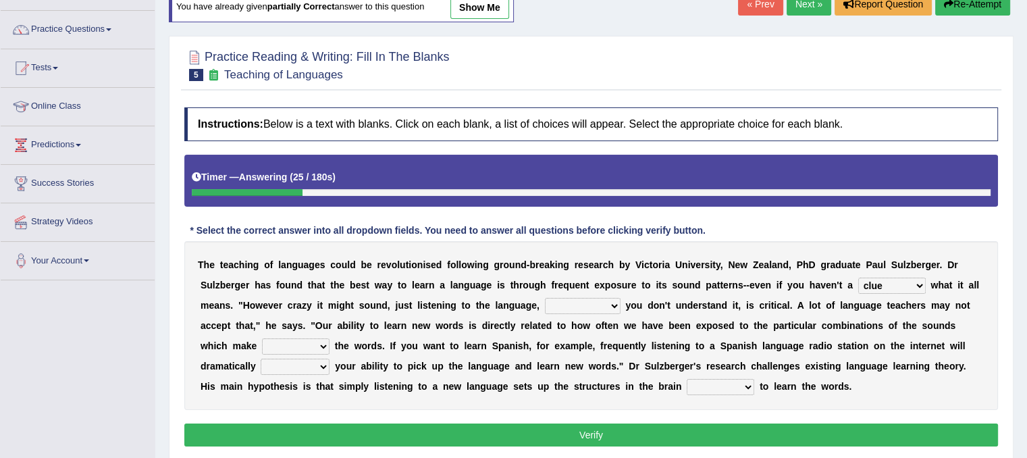
click at [545, 298] on select "but also all together even though if so" at bounding box center [583, 306] width 76 height 16
click at [313, 350] on select "down up of on" at bounding box center [296, 346] width 68 height 16
select select "up"
click at [262, 338] on select "down up of on" at bounding box center [296, 346] width 68 height 16
click at [318, 368] on select "evaluate exaggerate describe boost" at bounding box center [295, 366] width 69 height 16
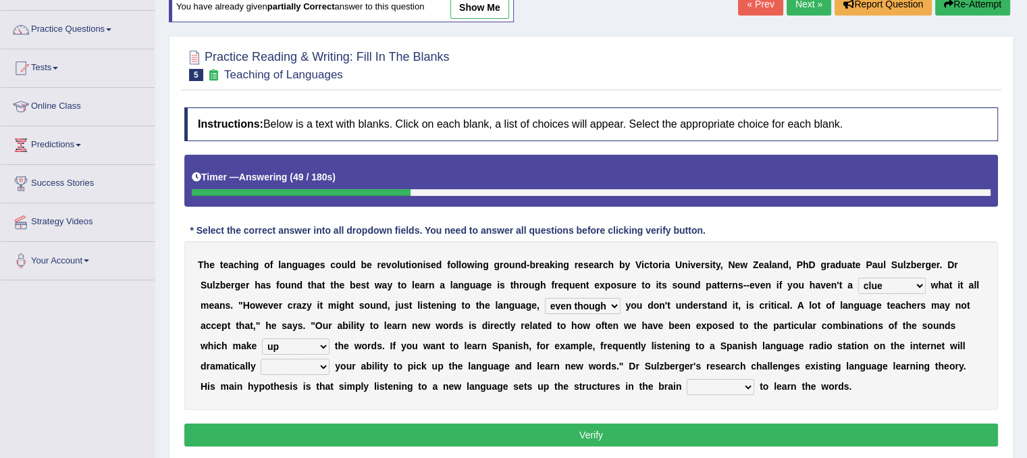
click at [261, 358] on select "evaluate exaggerate describe boost" at bounding box center [295, 366] width 69 height 16
drag, startPoint x: 313, startPoint y: 360, endPoint x: 309, endPoint y: 446, distance: 85.8
click at [309, 446] on div "Instructions: Below is a text with blanks. Click on each blank, a list of choic…" at bounding box center [591, 279] width 820 height 356
select select "boost"
click at [261, 358] on select "evaluate exaggerate describe boost" at bounding box center [295, 366] width 69 height 16
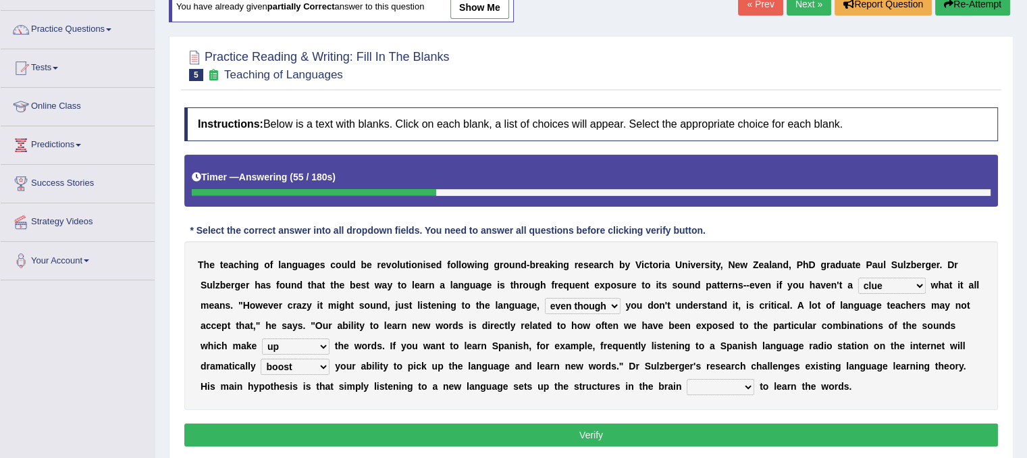
click at [739, 398] on div "T h e t e a c h i n g o f l a n g u a g e s c o u l d b e r e v o l u t i o n i…" at bounding box center [590, 325] width 813 height 169
click at [748, 380] on select "requiring required directed to require" at bounding box center [720, 387] width 68 height 16
select select "required"
click at [686, 379] on select "requiring required directed to require" at bounding box center [720, 387] width 68 height 16
click at [664, 437] on button "Verify" at bounding box center [590, 434] width 813 height 23
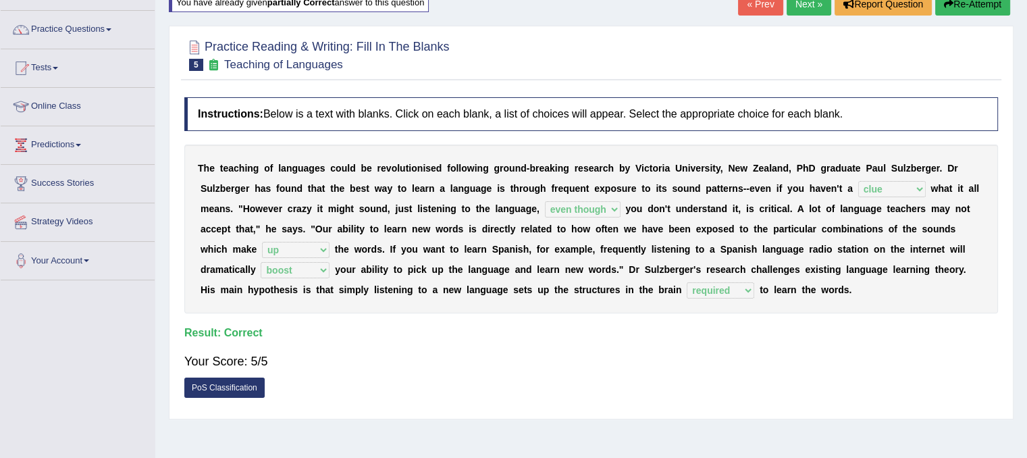
click at [664, 437] on div "Home Practice Reading & Writing: Fill In The Blanks Teaching of Languages You h…" at bounding box center [590, 242] width 871 height 675
drag, startPoint x: 664, startPoint y: 437, endPoint x: 649, endPoint y: 371, distance: 68.5
click at [649, 371] on div "Home Practice Reading & Writing: Fill In The Blanks Teaching of Languages You h…" at bounding box center [590, 242] width 871 height 675
click at [789, 4] on link "Next »" at bounding box center [808, 4] width 45 height 23
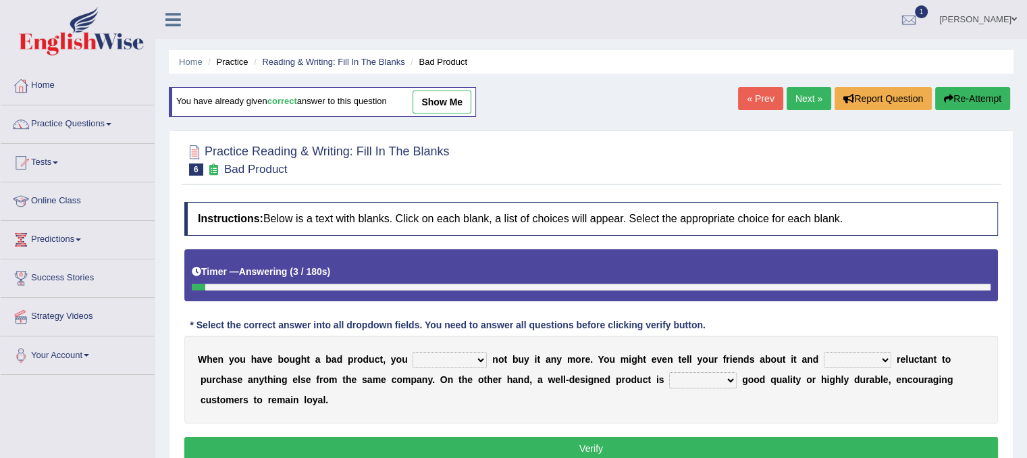
click at [466, 365] on select "would have should have should" at bounding box center [449, 360] width 74 height 16
click at [412, 352] on select "would have should have should" at bounding box center [449, 360] width 74 height 16
click at [473, 354] on select "would have should have should" at bounding box center [449, 360] width 74 height 16
click at [412, 352] on select "would have should have should" at bounding box center [449, 360] width 74 height 16
drag, startPoint x: 477, startPoint y: 352, endPoint x: 468, endPoint y: 442, distance: 90.2
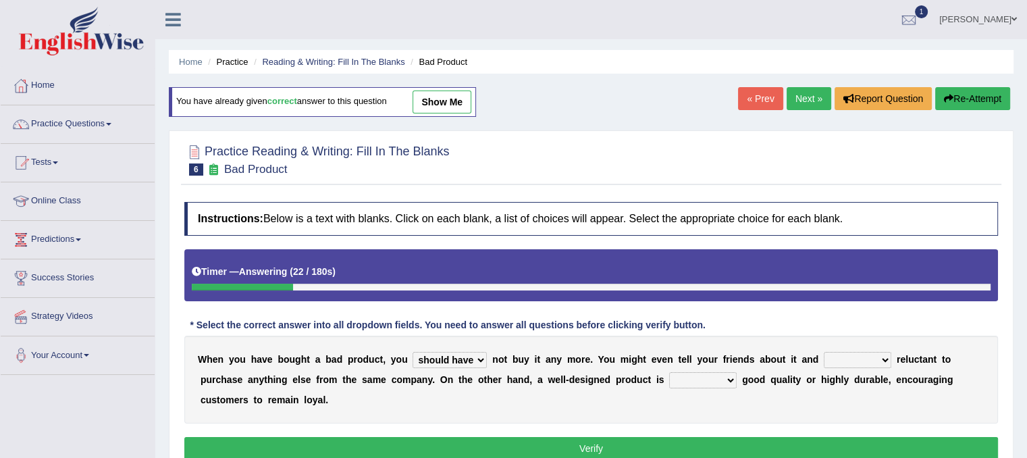
click at [468, 442] on div "Instructions: Below is a text with blanks. Click on each blank, a list of choic…" at bounding box center [591, 332] width 820 height 275
select select "should"
click at [412, 352] on select "would have should have should" at bounding box center [449, 360] width 74 height 16
click at [854, 354] on select "is are be being" at bounding box center [858, 360] width 68 height 16
select select "being"
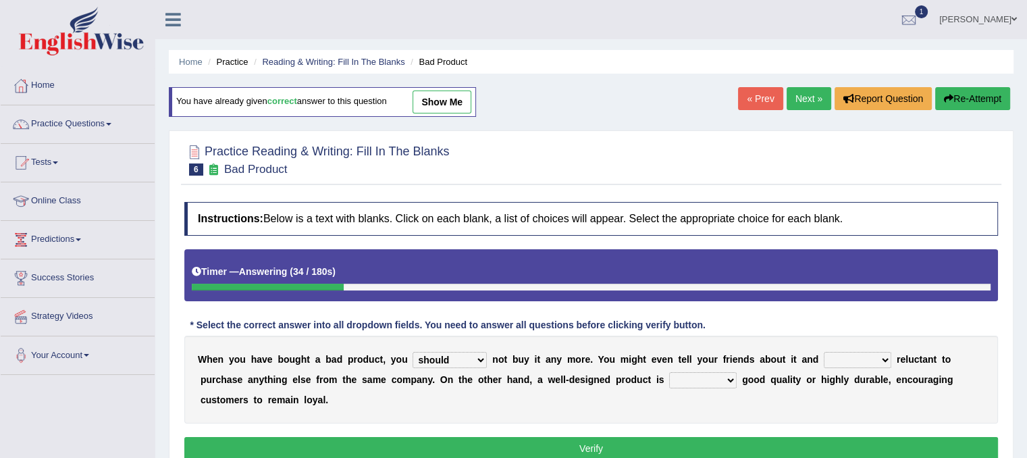
click at [824, 352] on select "is are be being" at bounding box center [858, 360] width 68 height 16
click at [729, 372] on select "both also neither either" at bounding box center [703, 380] width 68 height 16
select select "either"
click at [669, 372] on select "both also neither either" at bounding box center [703, 380] width 68 height 16
click at [659, 454] on button "Verify" at bounding box center [590, 448] width 813 height 23
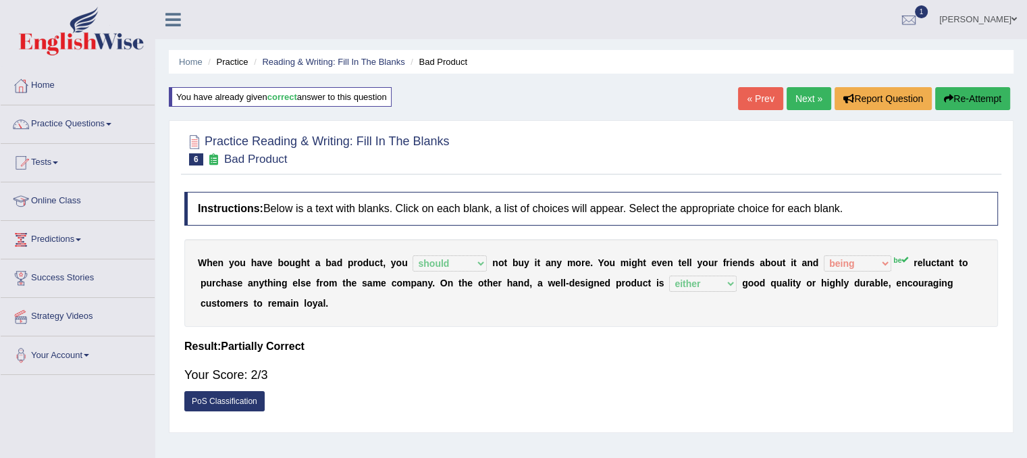
click at [799, 101] on link "Next »" at bounding box center [808, 98] width 45 height 23
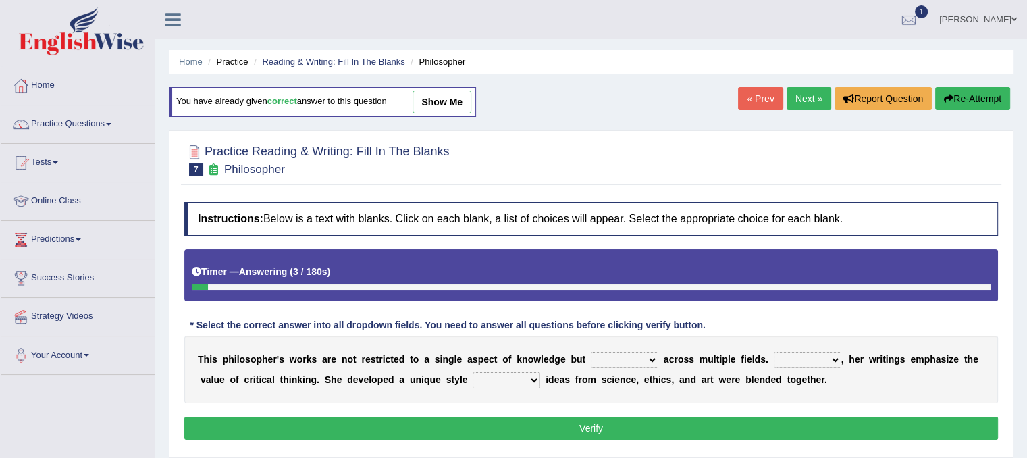
click at [632, 361] on select "constrain contain assemble extend" at bounding box center [625, 360] width 68 height 16
select select "constrain"
click at [591, 352] on select "constrain contain assemble extend" at bounding box center [625, 360] width 68 height 16
click at [828, 360] on select "Rather So Moreover Likely" at bounding box center [808, 360] width 68 height 16
select select "Moreover"
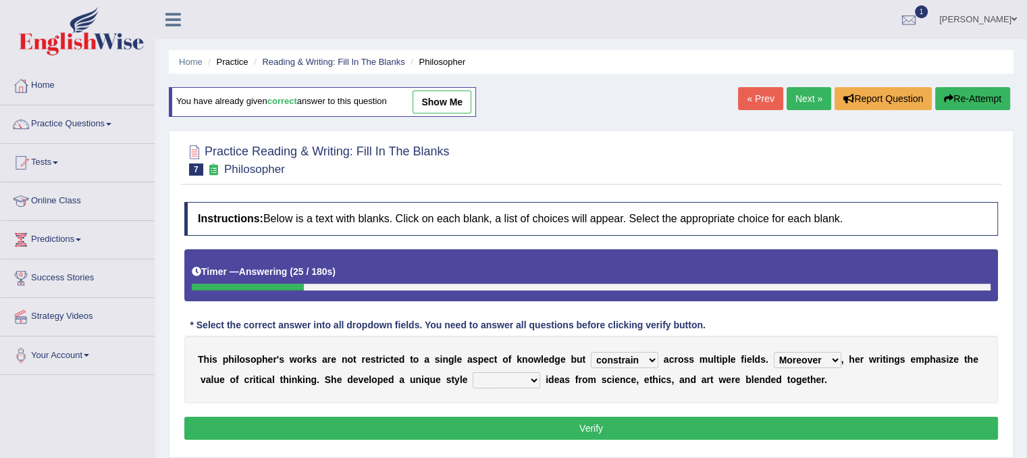
click at [774, 352] on select "Rather So Moreover Likely" at bounding box center [808, 360] width 68 height 16
click at [520, 373] on select "in that that which in which" at bounding box center [507, 380] width 68 height 16
select select "which"
click at [473, 372] on select "in that that which in which" at bounding box center [507, 380] width 68 height 16
click at [560, 377] on b "a" at bounding box center [561, 379] width 5 height 11
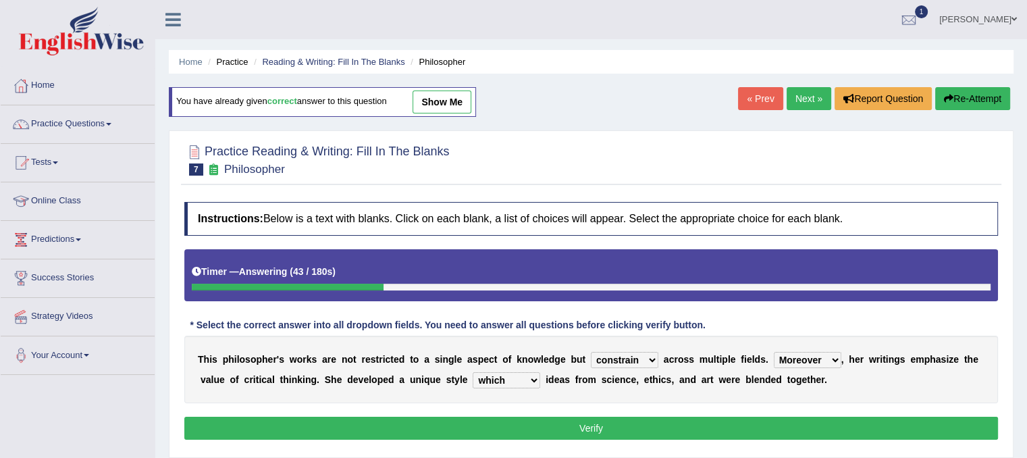
click at [560, 377] on b "a" at bounding box center [561, 379] width 5 height 11
click at [571, 425] on button "Verify" at bounding box center [590, 427] width 813 height 23
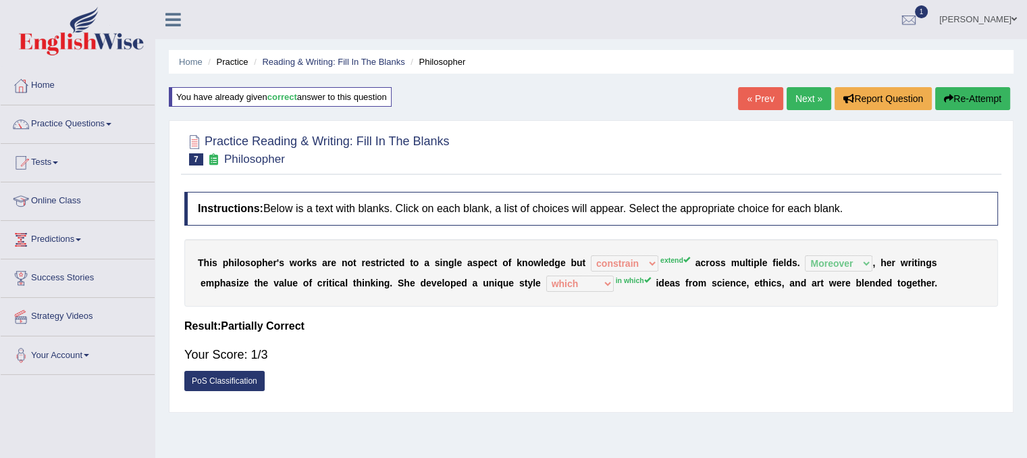
click at [805, 100] on link "Next »" at bounding box center [808, 98] width 45 height 23
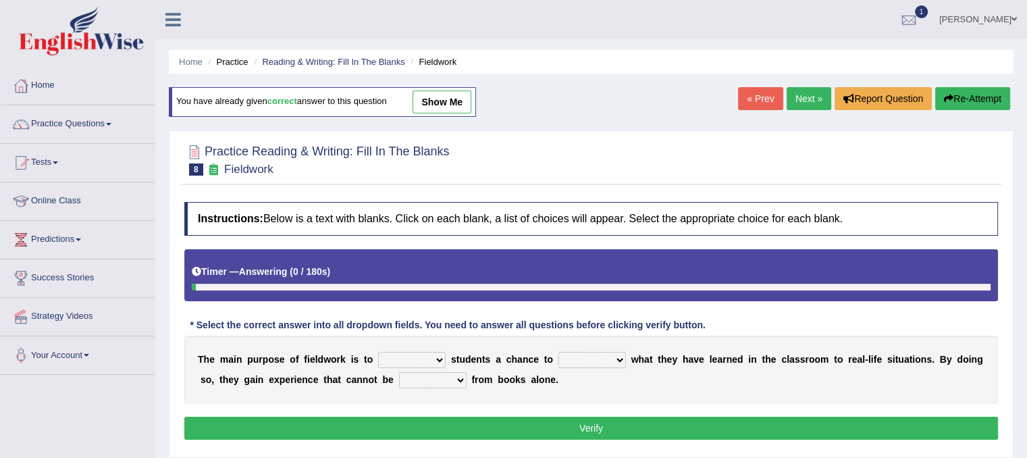
click at [437, 354] on select "resemble stow rave offer" at bounding box center [412, 360] width 68 height 16
select select "offer"
click at [378, 352] on select "resemble stow rave offer" at bounding box center [412, 360] width 68 height 16
click at [619, 354] on select "compare align apply dismount" at bounding box center [592, 360] width 68 height 16
select select "apply"
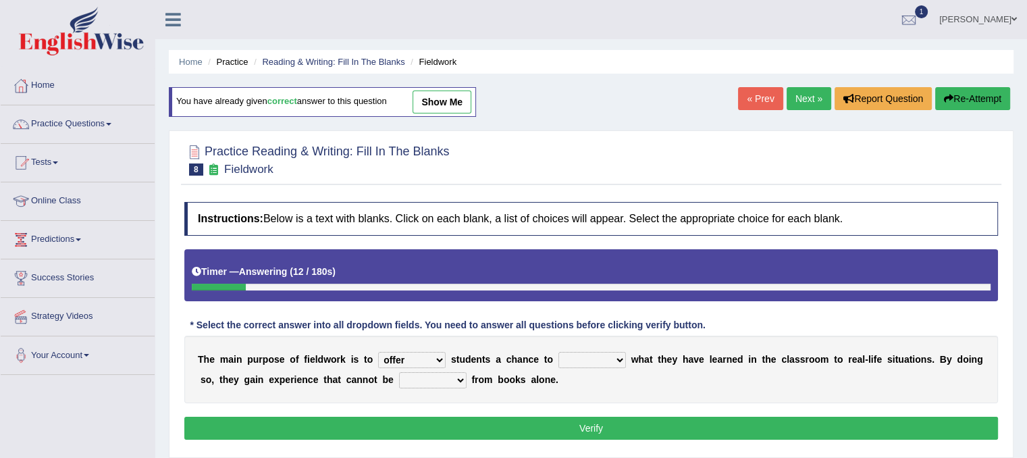
click at [558, 352] on select "compare align apply dismount" at bounding box center [592, 360] width 68 height 16
click at [446, 383] on select "originated prepared obtained touted" at bounding box center [433, 380] width 68 height 16
select select "obtained"
click at [399, 372] on select "originated prepared obtained touted" at bounding box center [433, 380] width 68 height 16
click at [432, 358] on select "resemble stow rave offer" at bounding box center [412, 360] width 68 height 16
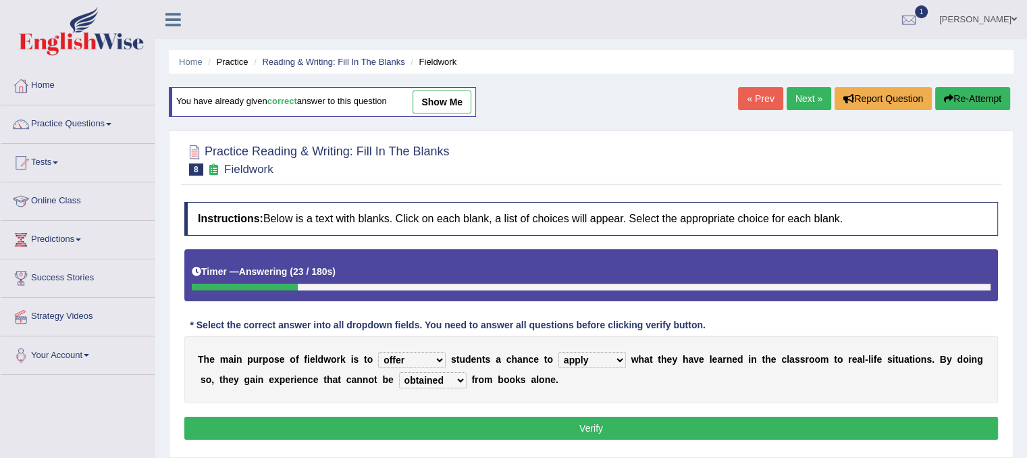
click at [480, 429] on button "Verify" at bounding box center [590, 427] width 813 height 23
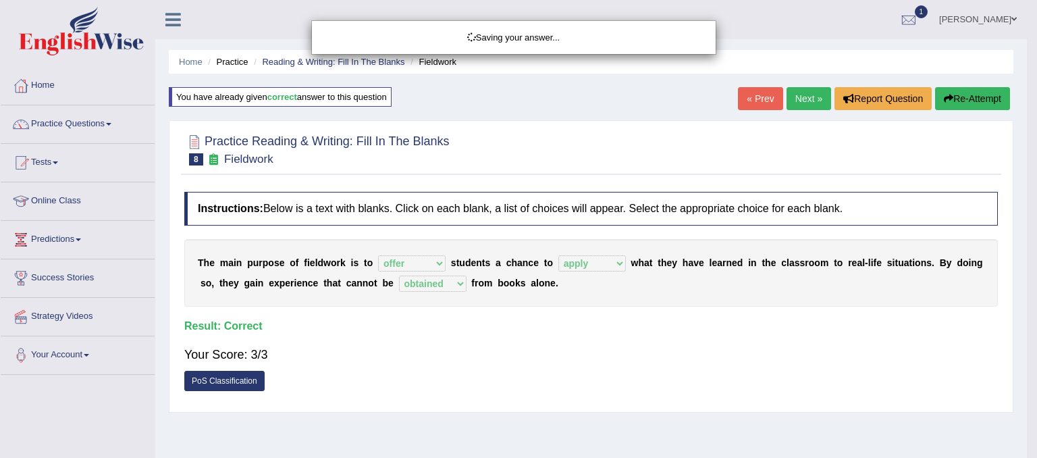
click at [480, 429] on div "Saving your answer..." at bounding box center [518, 229] width 1037 height 458
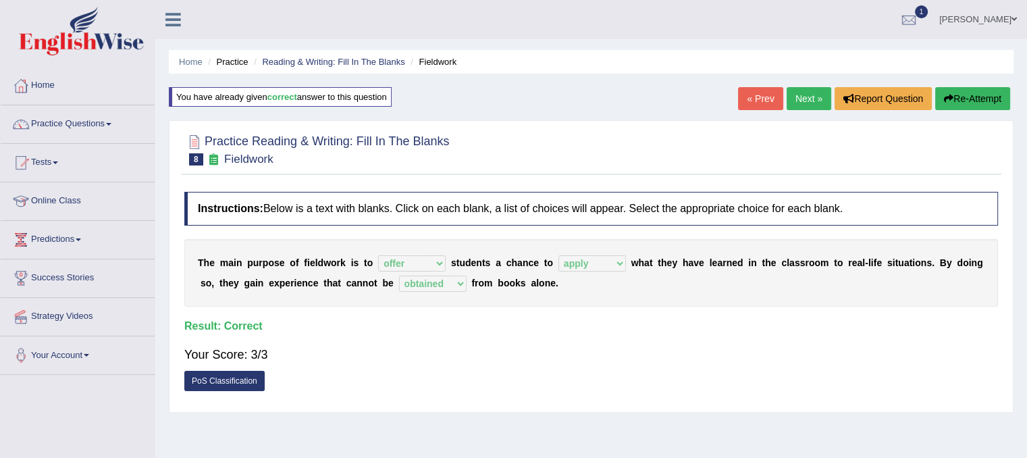
click at [791, 106] on link "Next »" at bounding box center [808, 98] width 45 height 23
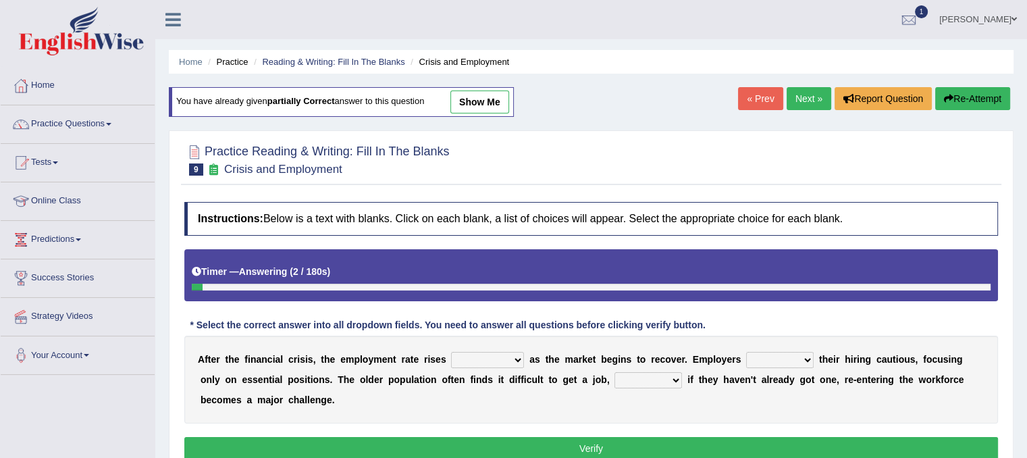
click at [518, 359] on select "normally conversely strenuously sharply" at bounding box center [487, 360] width 73 height 16
select select "conversely"
click at [451, 352] on select "normally conversely strenuously sharply" at bounding box center [487, 360] width 73 height 16
click at [799, 362] on select "keeping kept keep are kept" at bounding box center [780, 360] width 68 height 16
select select "are kept"
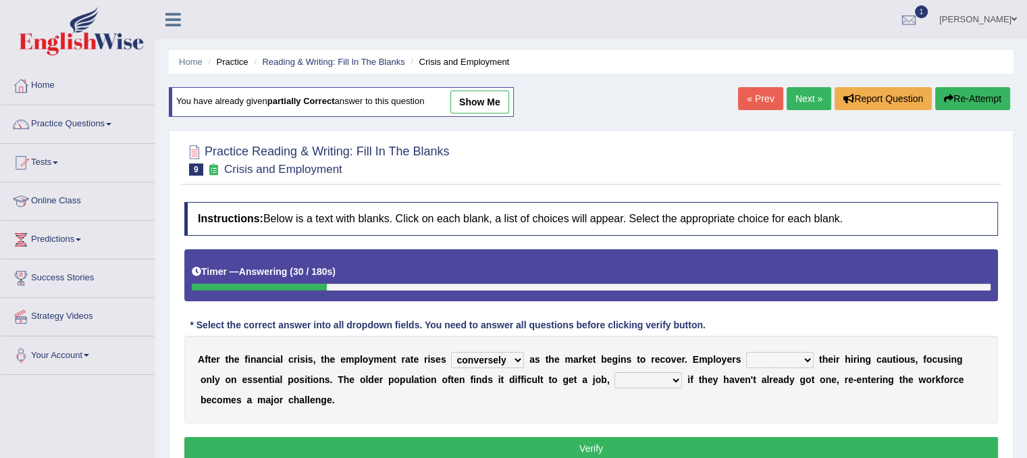
click at [746, 352] on select "keeping kept keep are kept" at bounding box center [780, 360] width 68 height 16
click at [668, 384] on select "although while then because" at bounding box center [648, 380] width 68 height 16
select select "although"
click at [614, 372] on select "although while then because" at bounding box center [648, 380] width 68 height 16
click at [659, 381] on select "although while then because" at bounding box center [648, 380] width 68 height 16
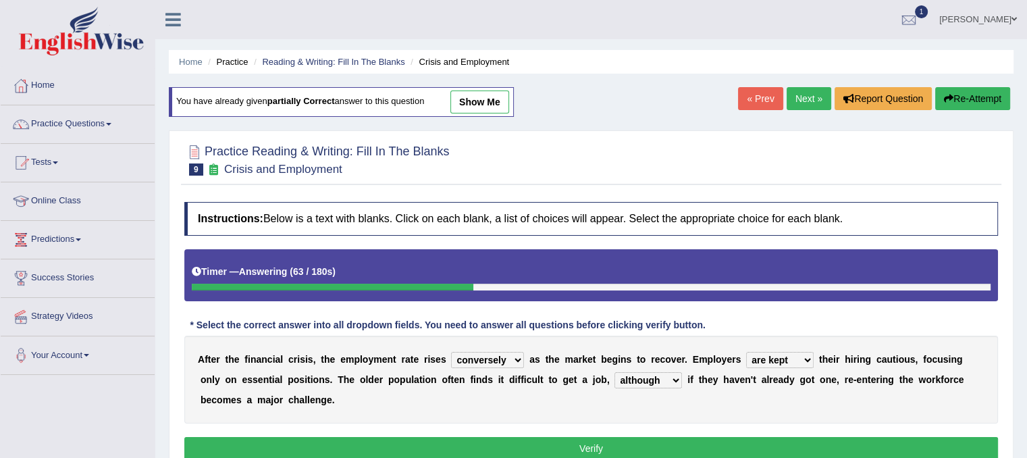
click at [655, 430] on div "Instructions: Below is a text with blanks. Click on each blank, a list of choic…" at bounding box center [591, 332] width 820 height 275
click at [656, 438] on button "Verify" at bounding box center [590, 448] width 813 height 23
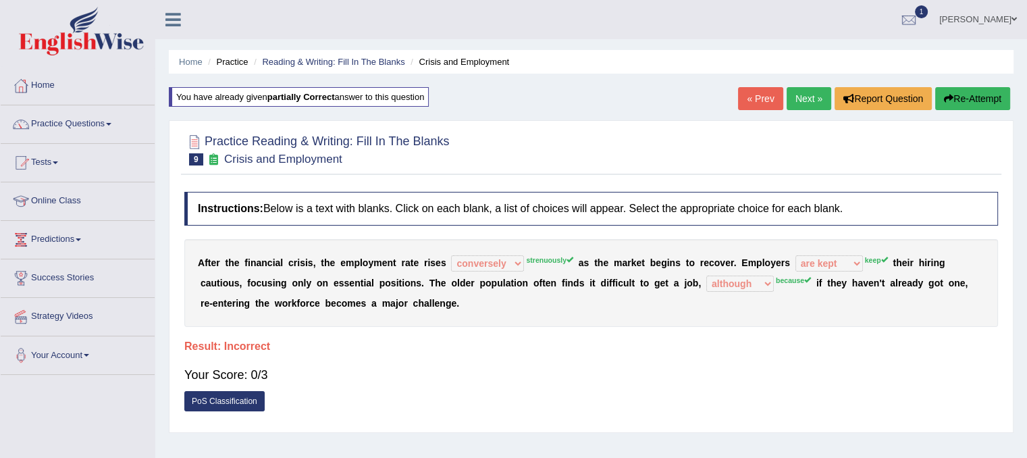
click at [656, 438] on div "Home Practice Reading & Writing: Fill In The Blanks Crisis and Employment You h…" at bounding box center [590, 337] width 871 height 675
click at [796, 99] on link "Next »" at bounding box center [808, 98] width 45 height 23
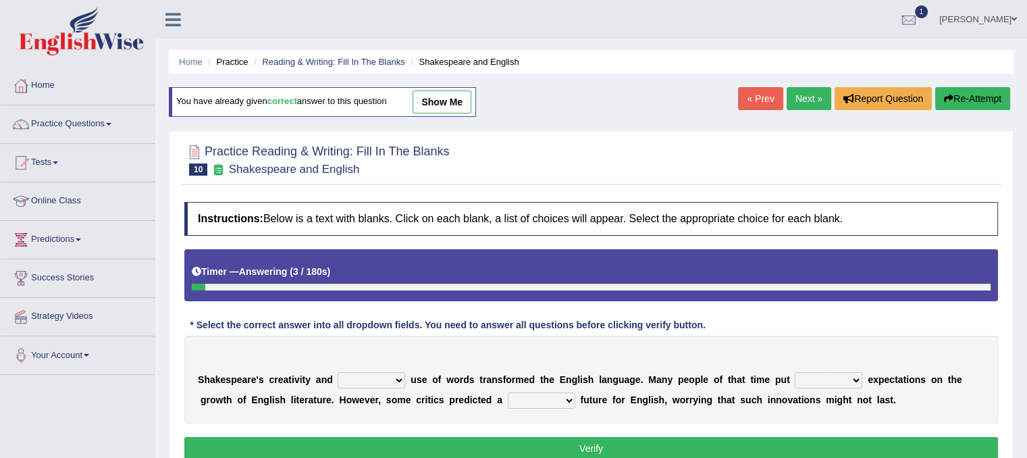
click at [385, 379] on select "idealized intensive fancied inventive" at bounding box center [372, 380] width 68 height 16
select select "intensive"
click at [338, 372] on select "idealized intensive fancied inventive" at bounding box center [372, 380] width 68 height 16
click at [824, 379] on select "wide much high more" at bounding box center [828, 380] width 68 height 16
select select "high"
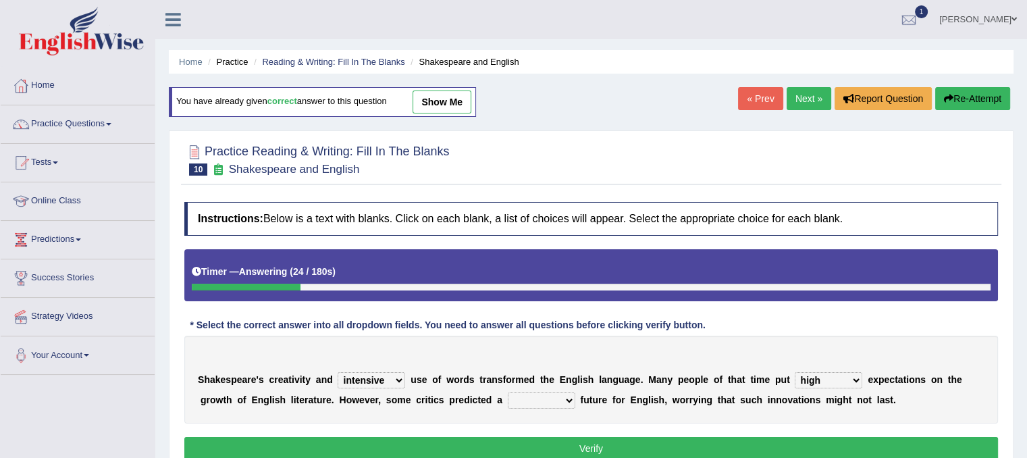
click at [794, 372] on select "wide much high more" at bounding box center [828, 380] width 68 height 16
click at [562, 398] on select "monetary promising irresistible daunting" at bounding box center [542, 400] width 68 height 16
select select "daunting"
click at [508, 392] on select "monetary promising irresistible daunting" at bounding box center [542, 400] width 68 height 16
click at [578, 443] on button "Verify" at bounding box center [590, 448] width 813 height 23
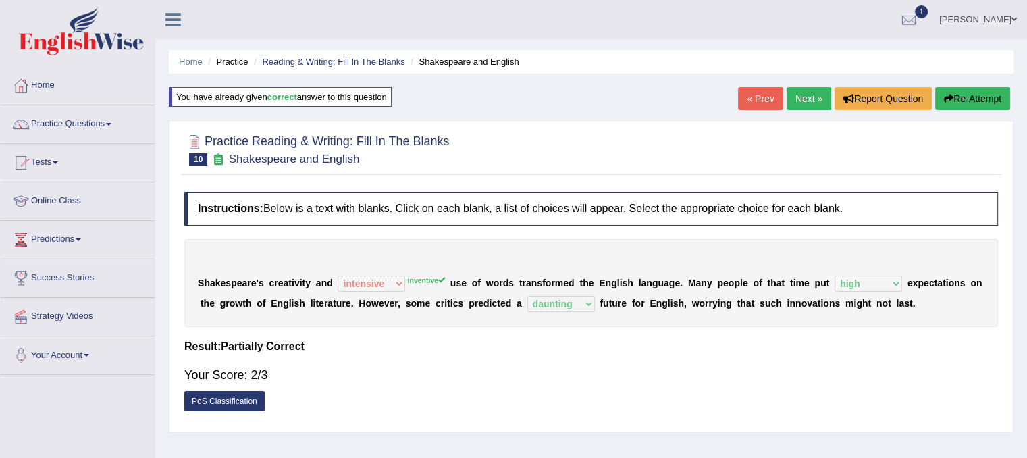
click at [807, 102] on link "Next »" at bounding box center [808, 98] width 45 height 23
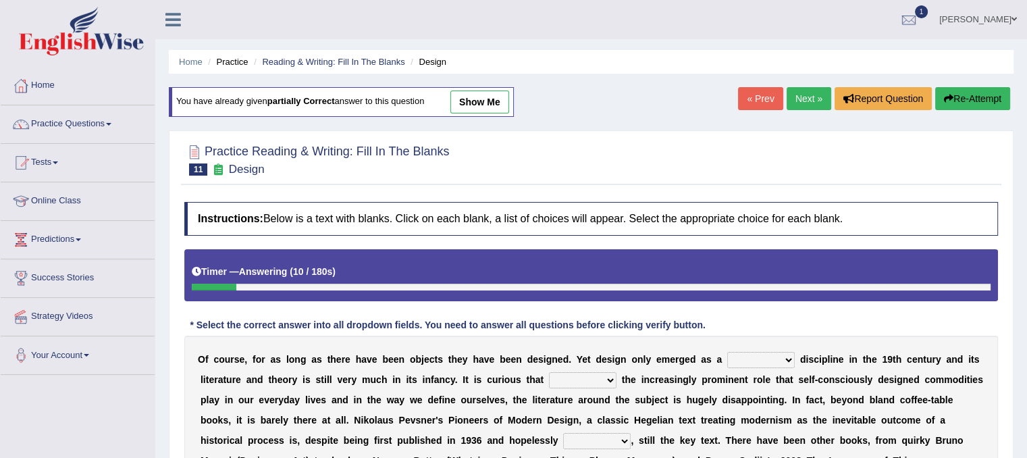
click at [772, 353] on select "bilateral ubiquitous foremost dedicated" at bounding box center [761, 360] width 68 height 16
click at [784, 357] on select "bilateral ubiquitous foremost dedicated" at bounding box center [761, 360] width 68 height 16
select select "foremost"
click at [727, 352] on select "bilateral ubiquitous foremost dedicated" at bounding box center [761, 360] width 68 height 16
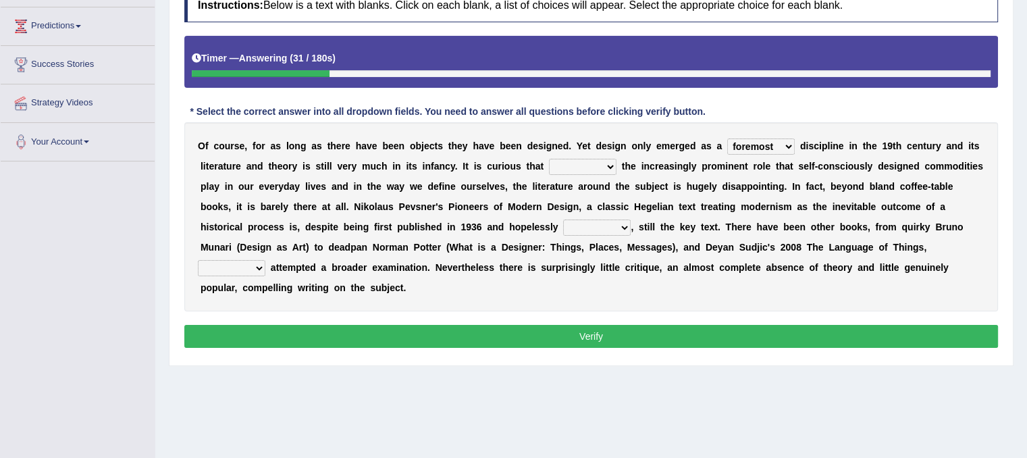
scroll to position [211, 0]
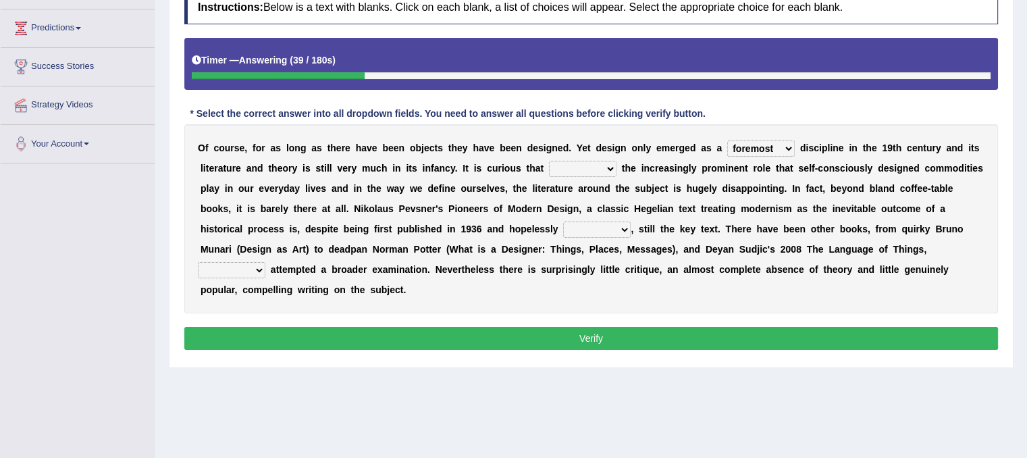
click at [618, 171] on div "O f c o u r s e , f o r a s l o n g a s t h e r e h a v e b e e n o b j e c t s…" at bounding box center [590, 218] width 813 height 189
click at [611, 165] on select "since despite within through" at bounding box center [583, 169] width 68 height 16
select select "within"
click at [549, 161] on select "since despite within through" at bounding box center [583, 169] width 68 height 16
click at [608, 229] on select "dates dating date dated" at bounding box center [597, 229] width 68 height 16
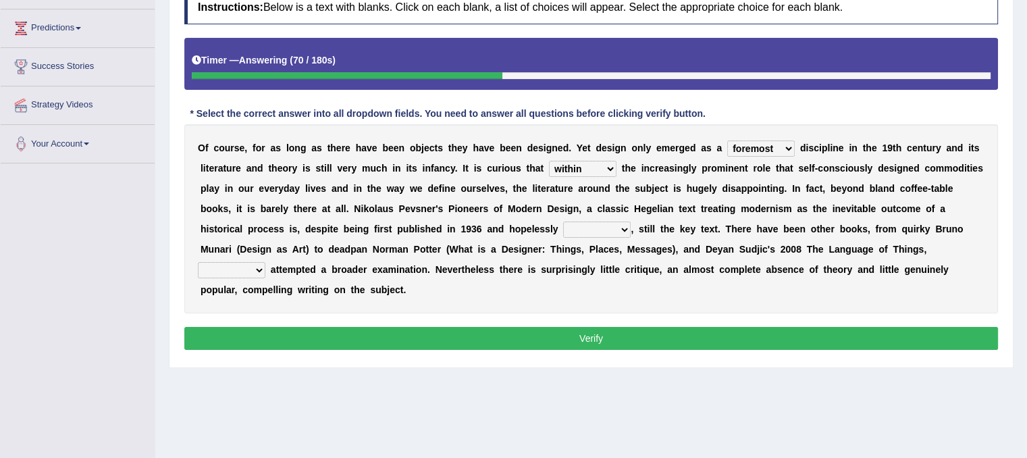
click at [563, 221] on select "dates dating date dated" at bounding box center [597, 229] width 68 height 16
click at [587, 230] on select "dates dating date dated" at bounding box center [597, 229] width 68 height 16
select select "dates"
click at [563, 221] on select "dates dating date dated" at bounding box center [597, 229] width 68 height 16
click at [386, 277] on div "O f c o u r s e , f o r a s l o n g a s t h e r e h a v e b e e n o b j e c t s…" at bounding box center [590, 218] width 813 height 189
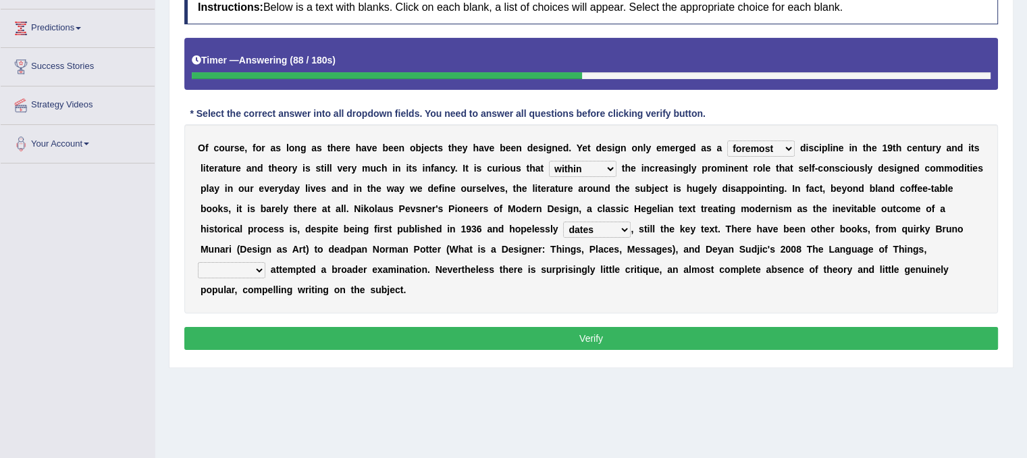
click at [263, 268] on select "which then however as" at bounding box center [232, 270] width 68 height 16
select select "which"
click at [198, 262] on select "which then however as" at bounding box center [232, 270] width 68 height 16
click at [433, 347] on div "Instructions: Below is a text with blanks. Click on each blank, a list of choic…" at bounding box center [591, 172] width 820 height 377
click at [434, 344] on button "Verify" at bounding box center [590, 338] width 813 height 23
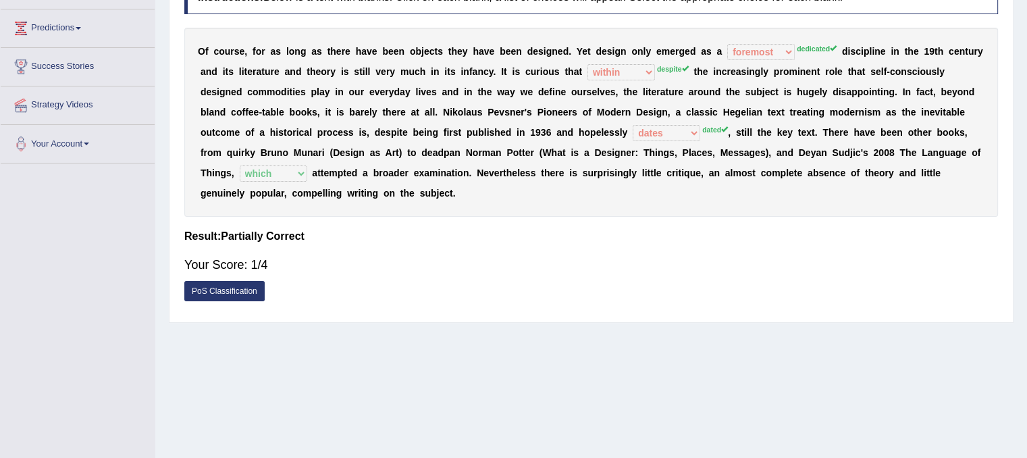
drag, startPoint x: 1014, startPoint y: 355, endPoint x: 1036, endPoint y: 101, distance: 255.5
click at [1026, 101] on html "Toggle navigation Home Practice Questions Speaking Practice Read Aloud Repeat S…" at bounding box center [513, 18] width 1027 height 458
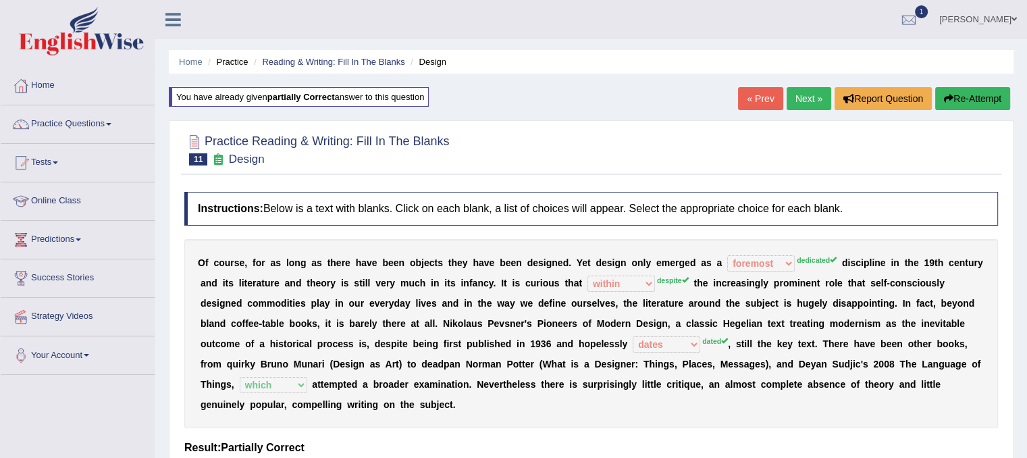
click at [796, 108] on link "Next »" at bounding box center [808, 98] width 45 height 23
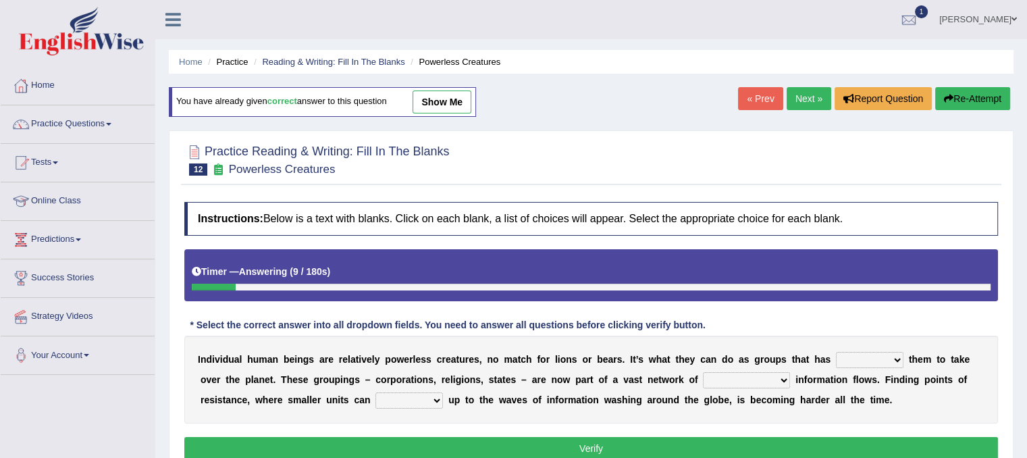
click at [883, 369] on div "I n d i v i d u a l h u m a n b e i n g s a r e r e l a t i v e l y p o w e r l…" at bounding box center [590, 379] width 813 height 88
click at [898, 365] on select "enabled contended embodied conjured" at bounding box center [870, 360] width 68 height 16
select select "enabled"
click at [836, 352] on select "enabled contended embodied conjured" at bounding box center [870, 360] width 68 height 16
click at [772, 381] on select "interconnected overlapping fastened exploited" at bounding box center [746, 380] width 87 height 16
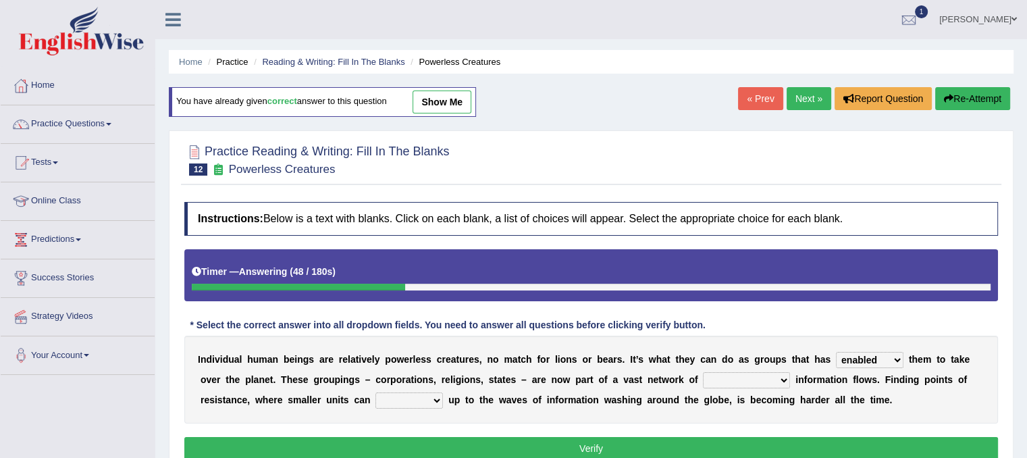
scroll to position [5, 0]
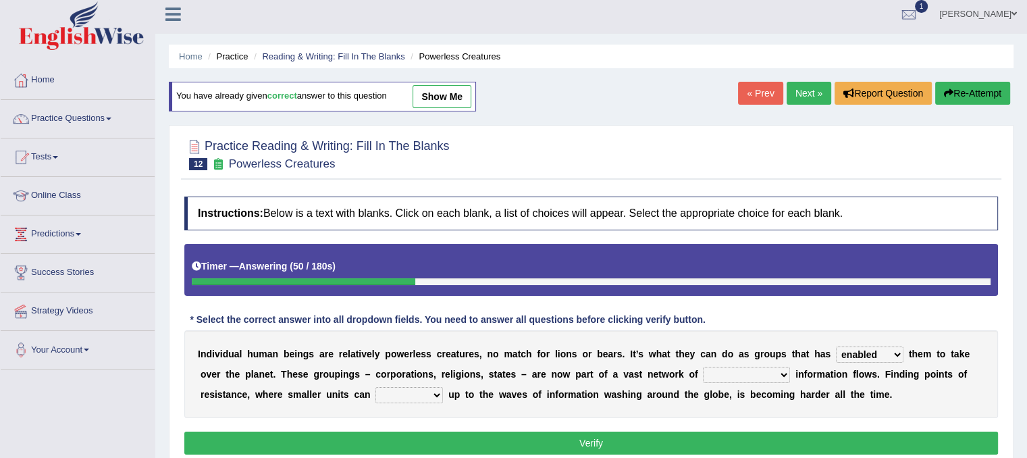
click at [770, 371] on select "interconnected overlapping fastened exploited" at bounding box center [746, 375] width 87 height 16
click at [412, 392] on select "stand raise hail pump" at bounding box center [409, 395] width 68 height 16
select select "raise"
click at [375, 387] on select "stand raise hail pump" at bounding box center [409, 395] width 68 height 16
click at [764, 367] on select "interconnected overlapping fastened exploited" at bounding box center [746, 375] width 87 height 16
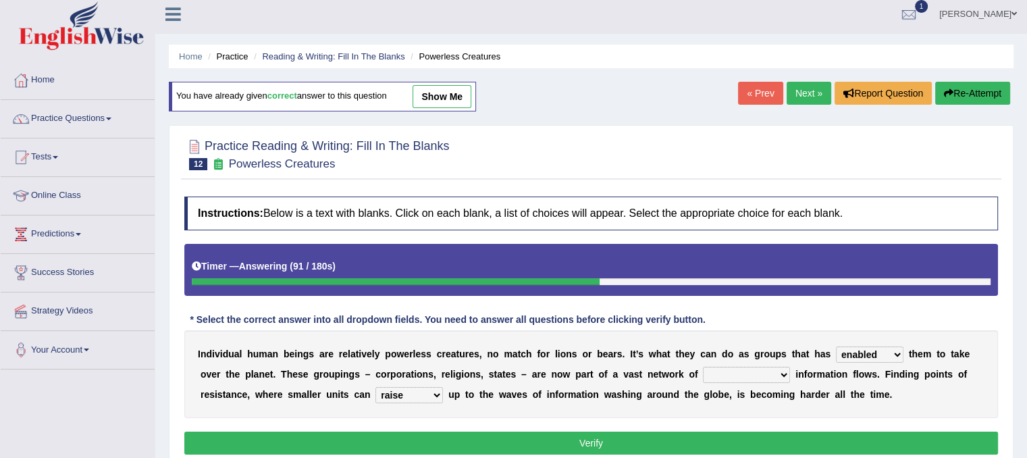
select select "interconnected"
click at [703, 367] on select "interconnected overlapping fastened exploited" at bounding box center [746, 375] width 87 height 16
click at [586, 440] on button "Verify" at bounding box center [590, 442] width 813 height 23
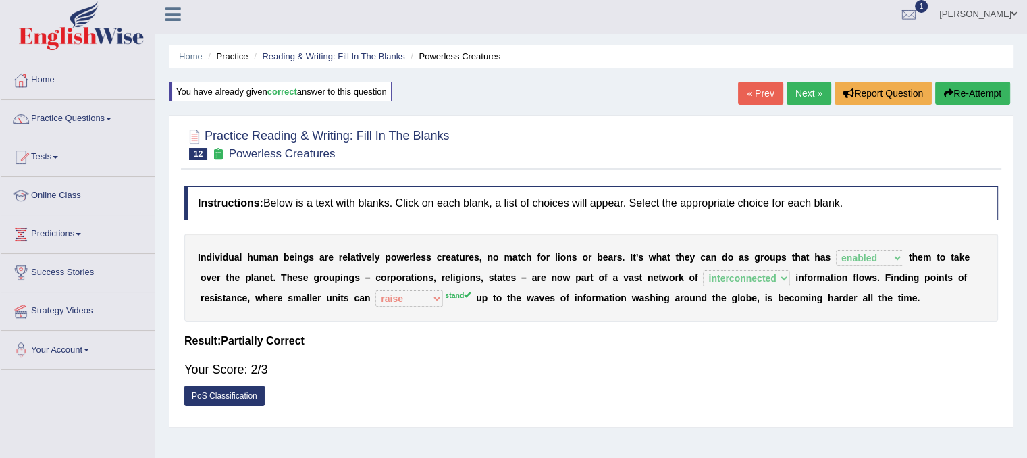
click at [791, 92] on link "Next »" at bounding box center [808, 93] width 45 height 23
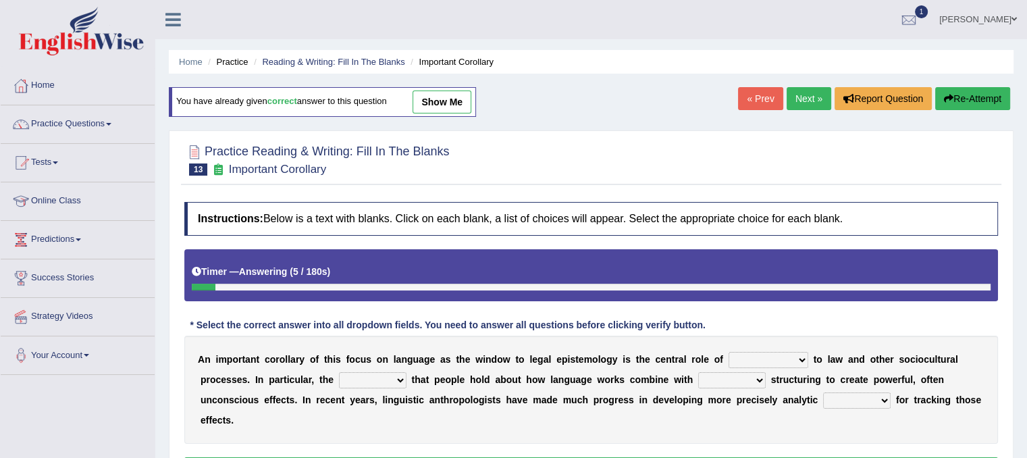
click at [775, 354] on select "discourse epoch dialect acquaintance" at bounding box center [768, 360] width 80 height 16
select select "dialect"
click at [728, 352] on select "discourse epoch dialect acquaintance" at bounding box center [768, 360] width 80 height 16
click at [392, 381] on select "deviation besmirch consent ideas" at bounding box center [373, 380] width 68 height 16
select select "ideas"
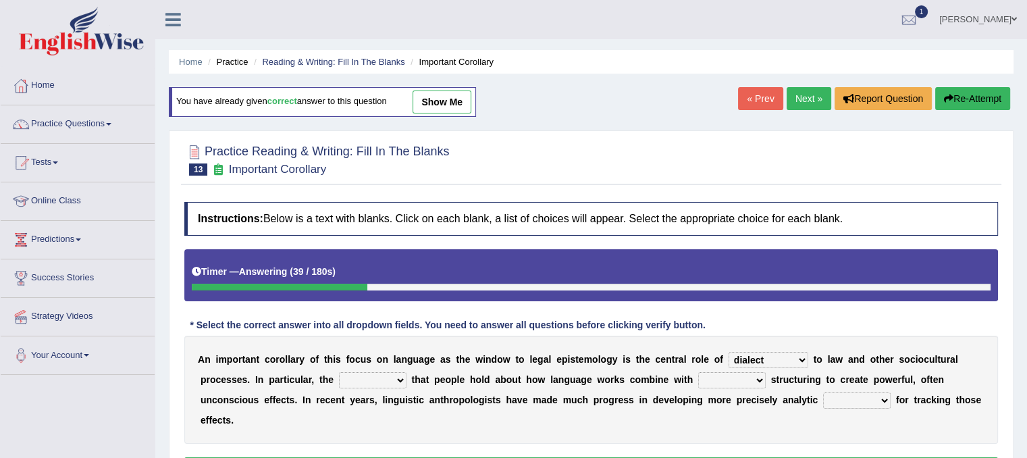
click at [339, 372] on select "deviation besmirch consent ideas" at bounding box center [373, 380] width 68 height 16
click at [740, 372] on select "mandatory linguistic legitimate customary" at bounding box center [732, 380] width 68 height 16
select select "linguistic"
click at [698, 372] on select "mandatory linguistic legitimate customary" at bounding box center [732, 380] width 68 height 16
click at [879, 398] on select "tools appetite albums stroke" at bounding box center [857, 400] width 68 height 16
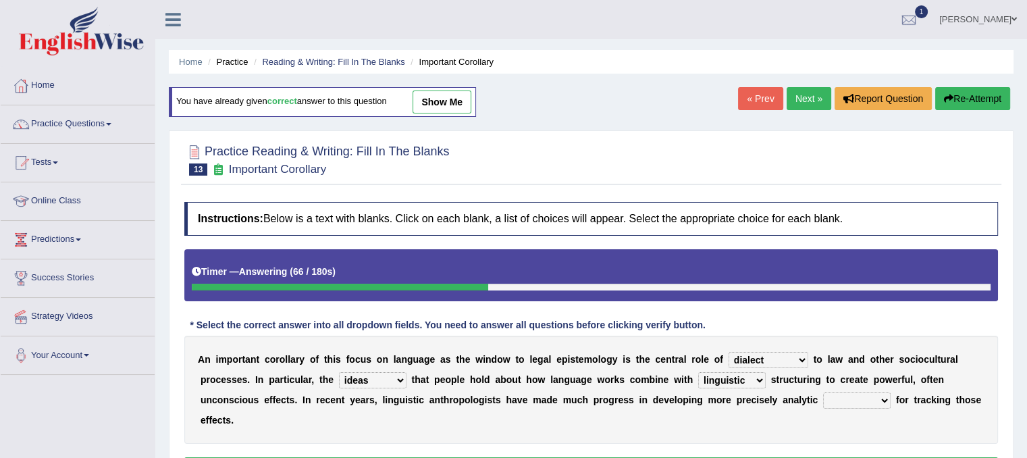
select select "tools"
click at [823, 392] on select "tools appetite albums stroke" at bounding box center [857, 400] width 68 height 16
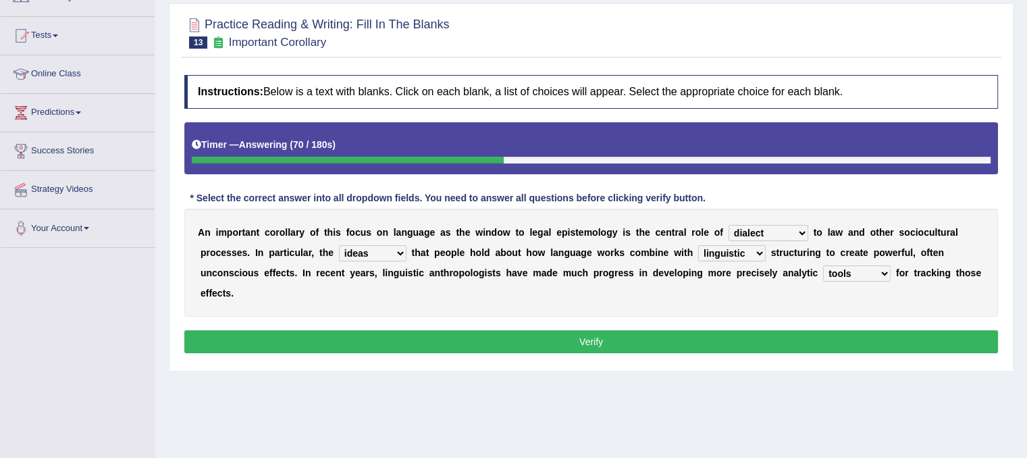
scroll to position [134, 0]
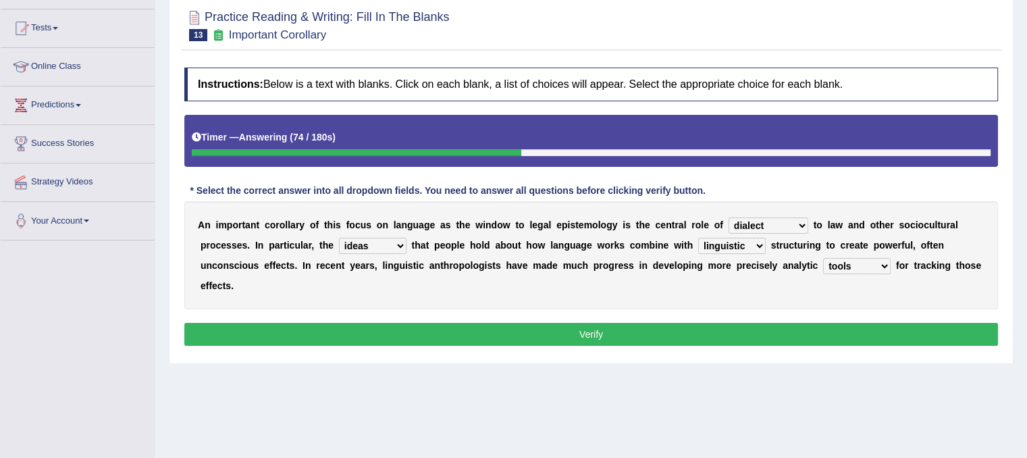
click at [589, 329] on button "Verify" at bounding box center [590, 334] width 813 height 23
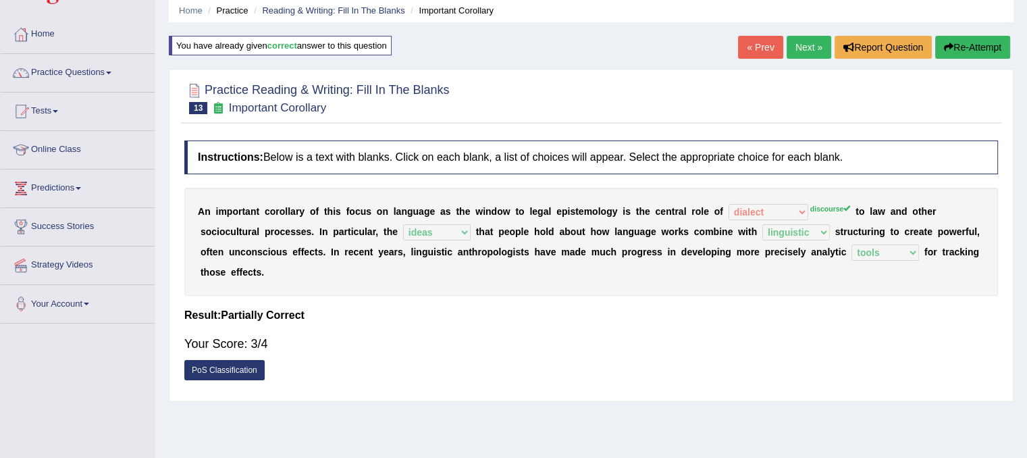
scroll to position [46, 0]
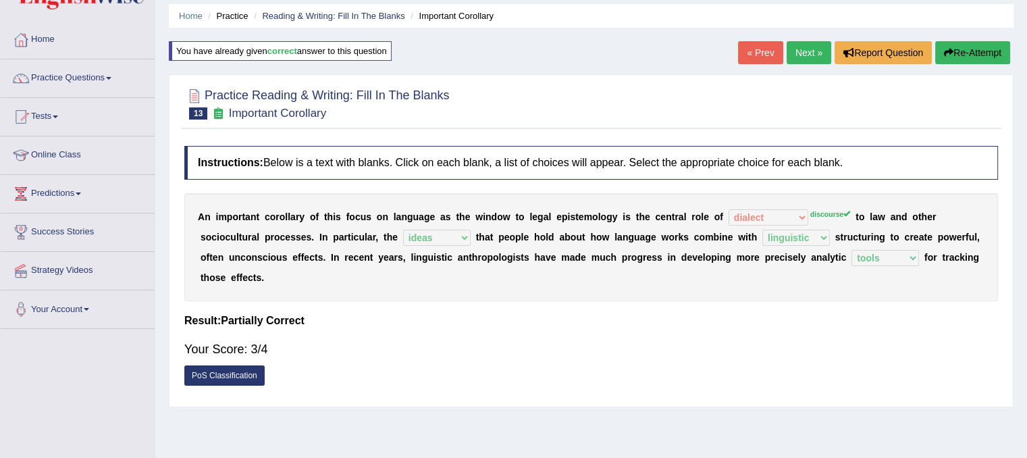
click at [810, 56] on link "Next »" at bounding box center [808, 52] width 45 height 23
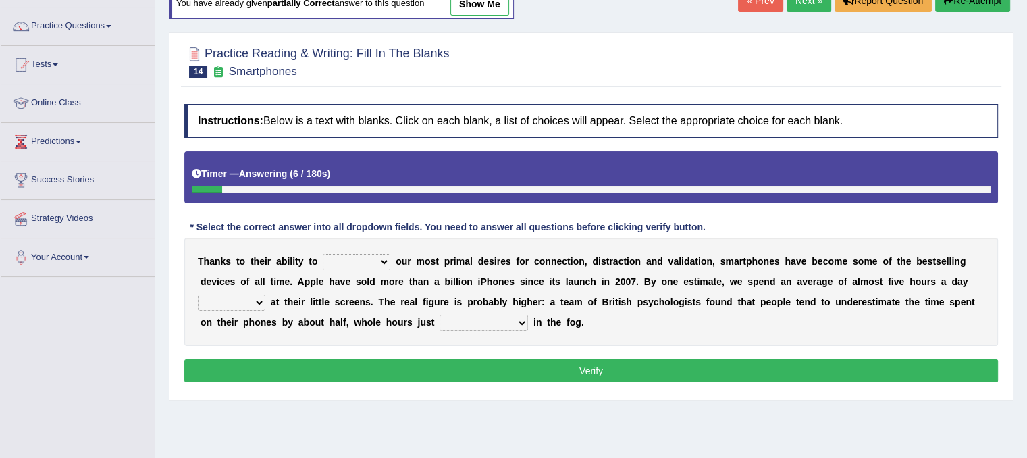
scroll to position [108, 0]
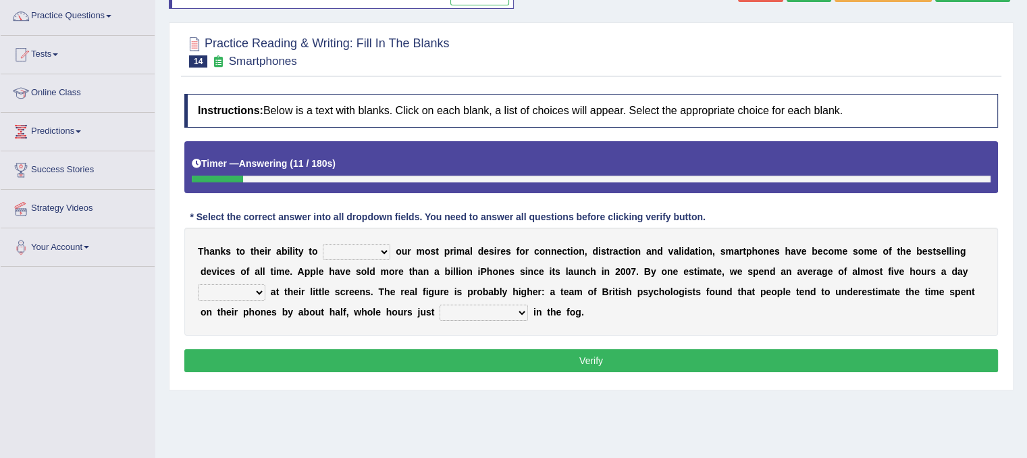
click at [377, 248] on select "hijack describe sharpen conserve" at bounding box center [357, 252] width 68 height 16
select select "hijack"
click at [323, 244] on select "hijack describe sharpen conserve" at bounding box center [357, 252] width 68 height 16
click at [257, 292] on select "watching waggling snoring staring" at bounding box center [232, 292] width 68 height 16
select select "staring"
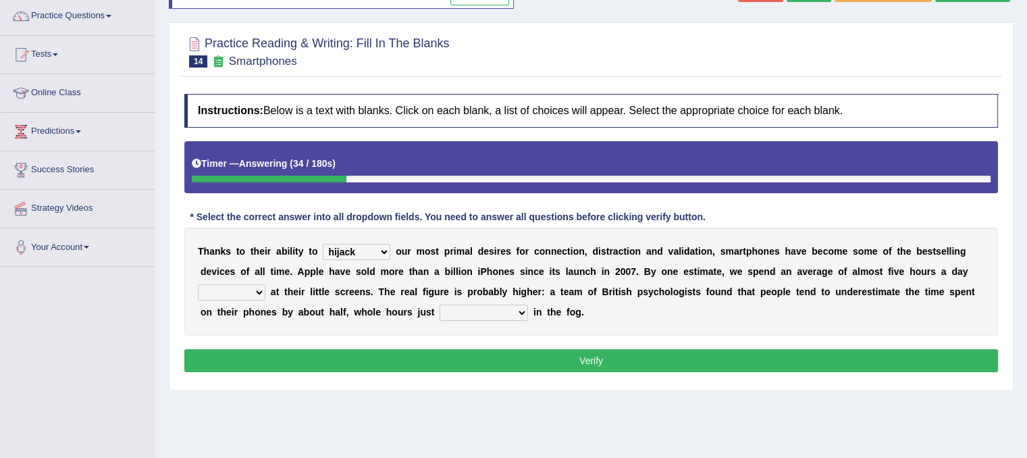
click at [198, 284] on select "watching waggling snoring staring" at bounding box center [232, 292] width 68 height 16
drag, startPoint x: 587, startPoint y: 263, endPoint x: 284, endPoint y: 324, distance: 309.9
click at [284, 324] on div "T h a n k s t o t h e i r a b i l i t y t o hijack describe sharpen conserve o …" at bounding box center [590, 281] width 813 height 108
click at [485, 304] on select "has evaporated evaporating evaporate evaporates" at bounding box center [483, 312] width 88 height 16
click at [439, 304] on select "has evaporated evaporating evaporate evaporates" at bounding box center [483, 312] width 88 height 16
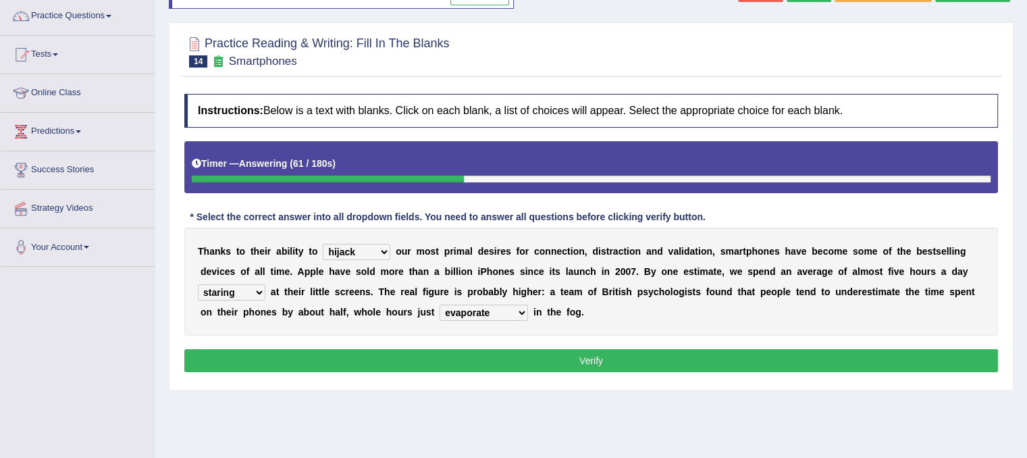
click at [514, 311] on select "has evaporated evaporating evaporate evaporates" at bounding box center [483, 312] width 88 height 16
select select "evaporating"
click at [439, 304] on select "has evaporated evaporating evaporate evaporates" at bounding box center [483, 312] width 88 height 16
click at [513, 357] on button "Verify" at bounding box center [590, 360] width 813 height 23
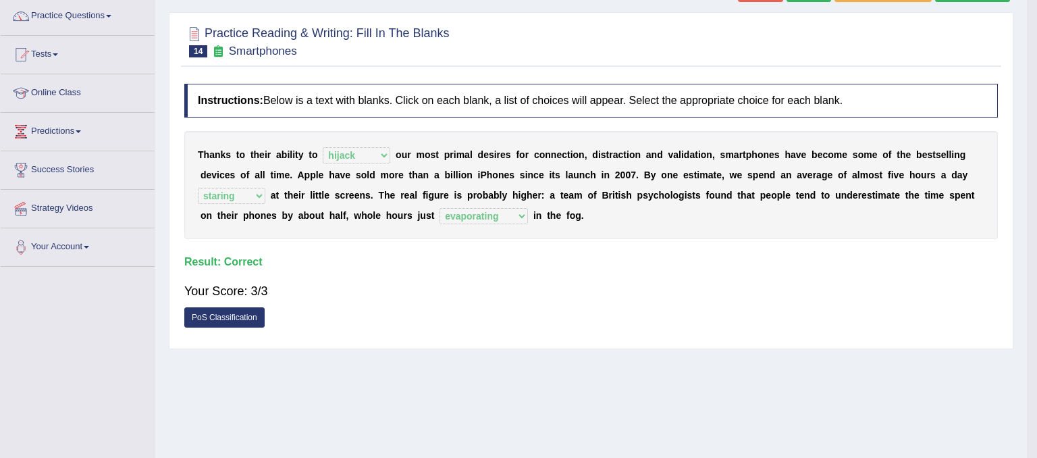
click at [513, 350] on body "Toggle navigation Home Practice Questions Speaking Practice Read Aloud Repeat S…" at bounding box center [518, 121] width 1037 height 458
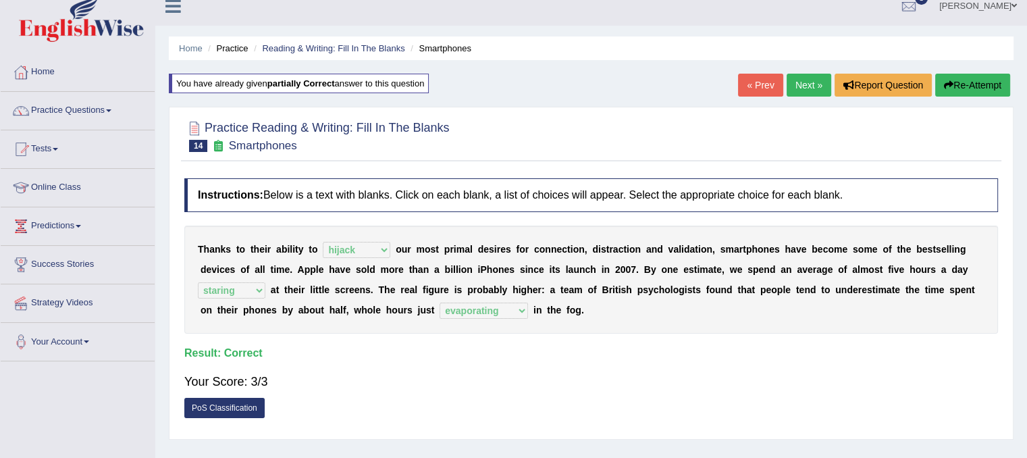
scroll to position [9, 0]
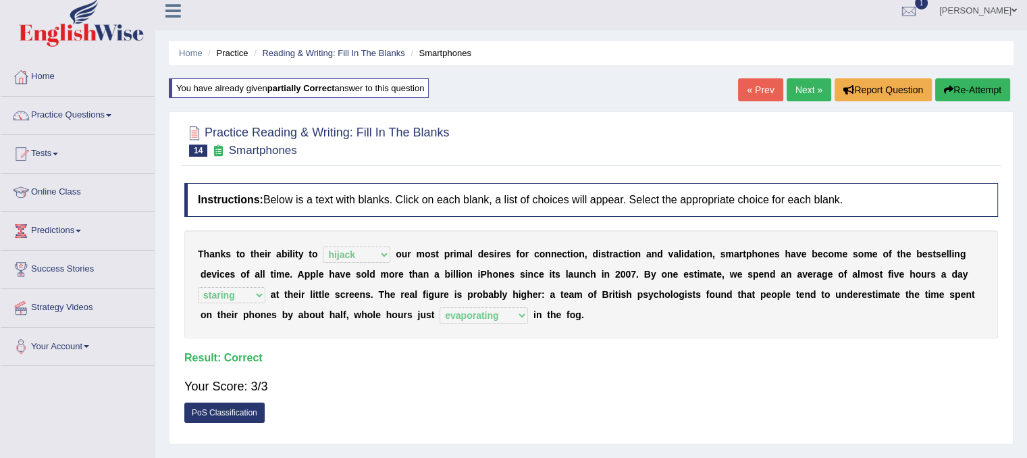
click at [818, 84] on link "Next »" at bounding box center [808, 89] width 45 height 23
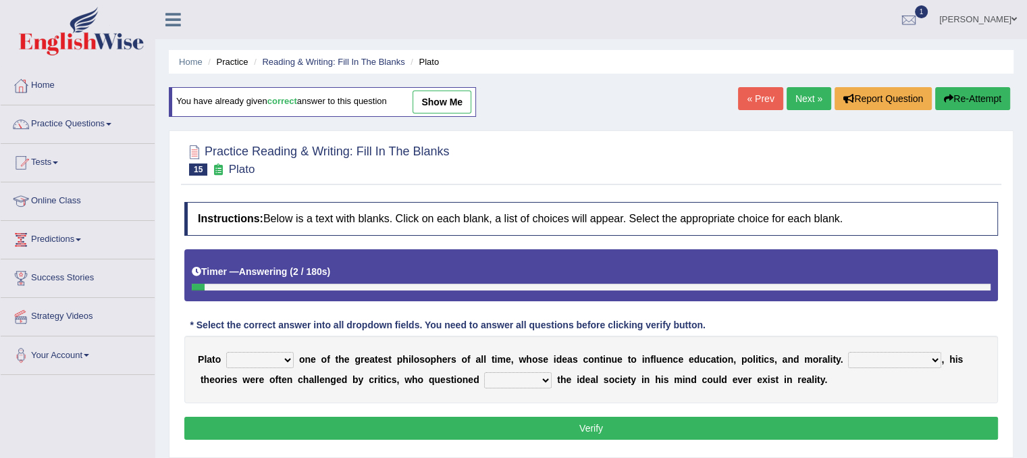
click at [288, 361] on select "keeps comes claims remains" at bounding box center [260, 360] width 68 height 16
click at [226, 352] on select "keeps comes claims remains" at bounding box center [260, 360] width 68 height 16
click at [275, 362] on select "keeps comes claims remains" at bounding box center [260, 360] width 68 height 16
select select "remains"
click at [226, 352] on select "keeps comes claims remains" at bounding box center [260, 360] width 68 height 16
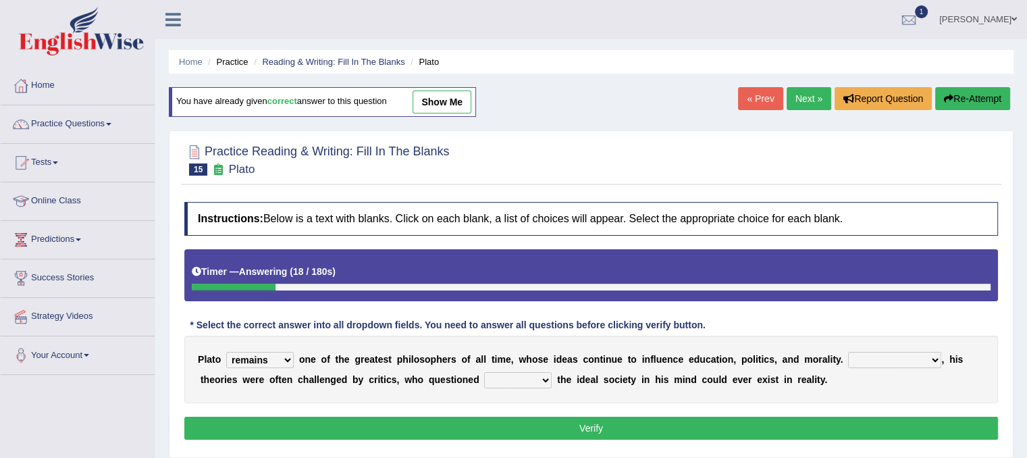
click at [932, 360] on select "Notwithstanding So However Whatever" at bounding box center [894, 360] width 93 height 16
select select "However"
click at [848, 352] on select "Notwithstanding So However Whatever" at bounding box center [894, 360] width 93 height 16
click at [525, 381] on select "which what that whether" at bounding box center [518, 380] width 68 height 16
select select "that"
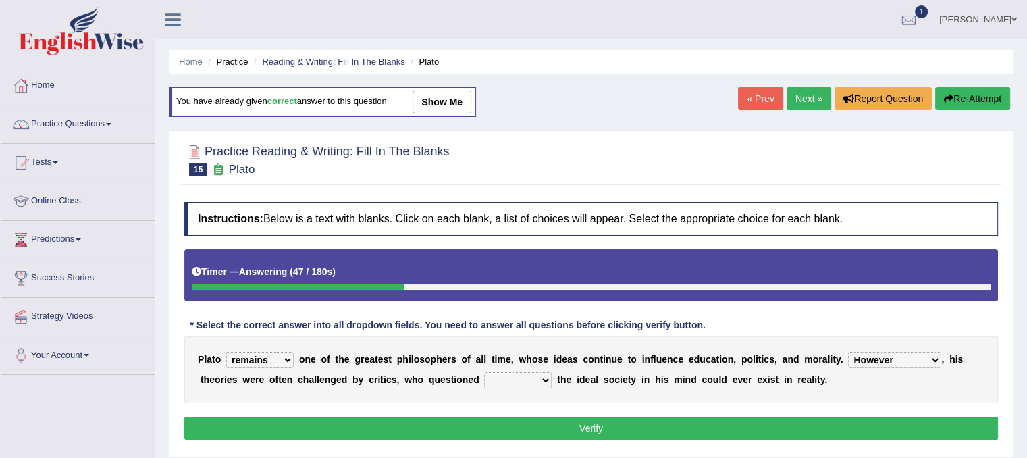
click at [484, 372] on select "which what that whether" at bounding box center [518, 380] width 68 height 16
click at [503, 432] on button "Verify" at bounding box center [590, 427] width 813 height 23
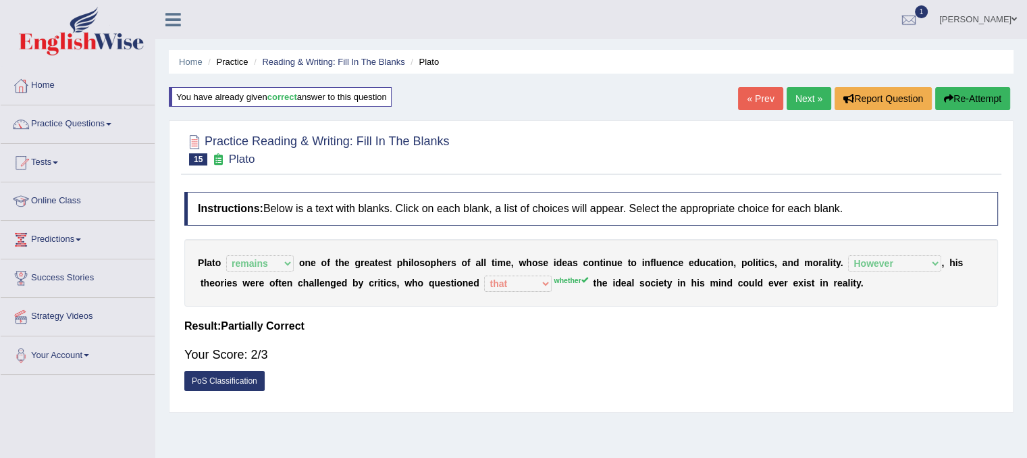
click at [811, 96] on link "Next »" at bounding box center [808, 98] width 45 height 23
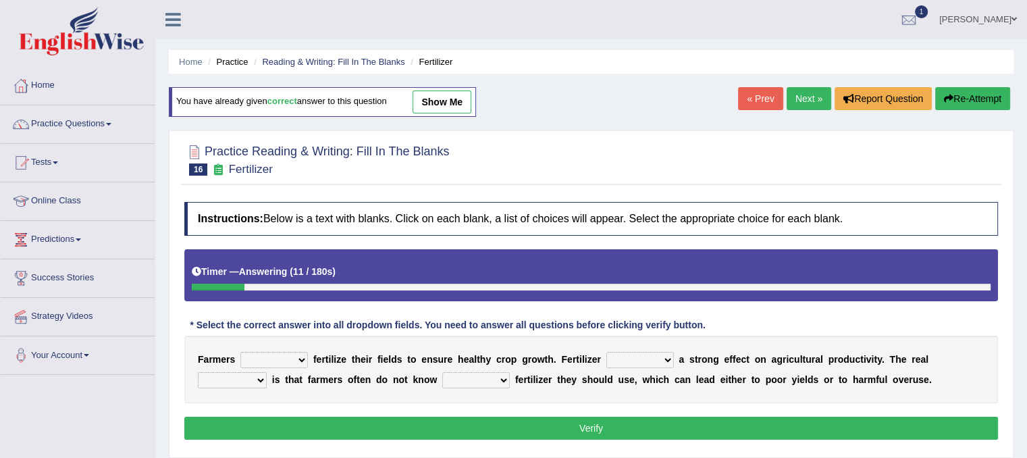
click at [279, 352] on select "must should need can" at bounding box center [274, 360] width 68 height 16
select select "should"
click at [240, 352] on select "must should need can" at bounding box center [274, 360] width 68 height 16
click at [665, 357] on select "has had have having" at bounding box center [640, 360] width 68 height 16
select select "has"
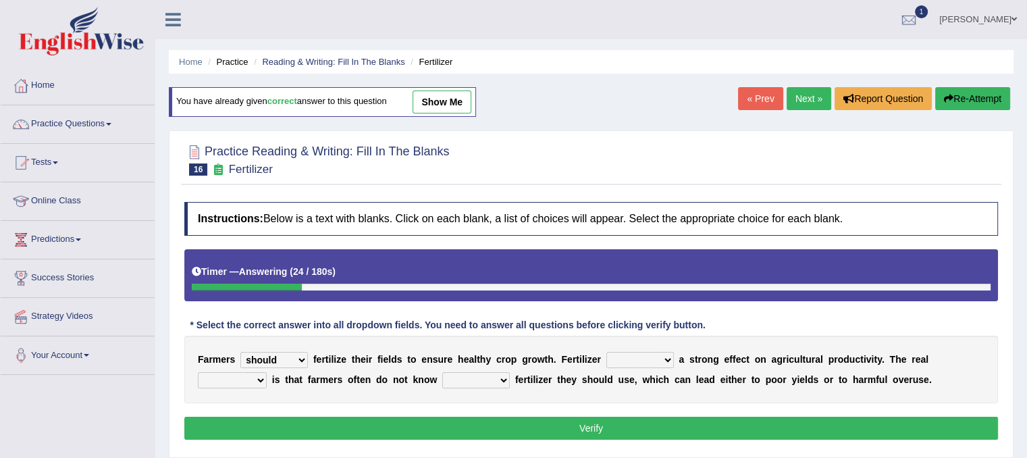
click at [606, 352] on select "has had have having" at bounding box center [640, 360] width 68 height 16
click at [262, 379] on select "problem question conclusion answer" at bounding box center [232, 380] width 69 height 16
select select "problem"
click at [198, 372] on select "problem question conclusion answer" at bounding box center [232, 380] width 69 height 16
click at [504, 383] on select "how much how many however so much" at bounding box center [476, 380] width 68 height 16
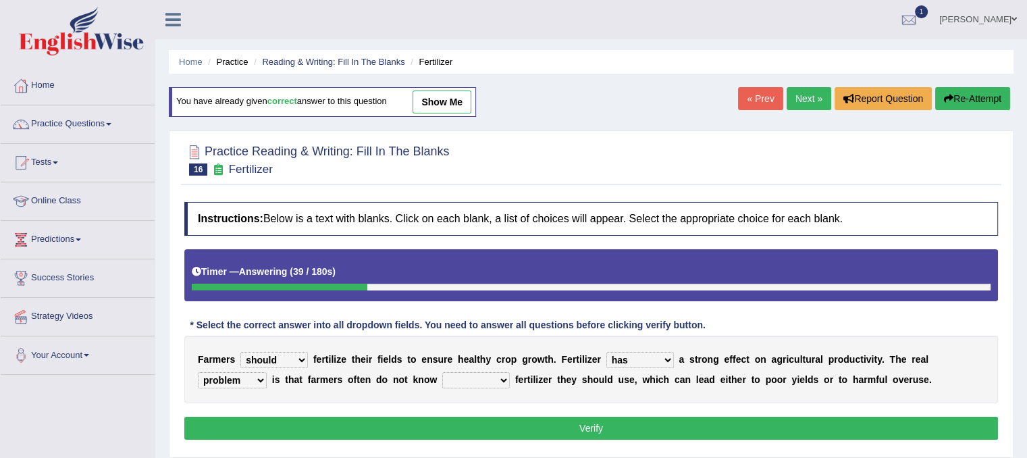
select select "how much"
click at [442, 372] on select "how much how many however so much" at bounding box center [476, 380] width 68 height 16
click at [546, 425] on button "Verify" at bounding box center [590, 427] width 813 height 23
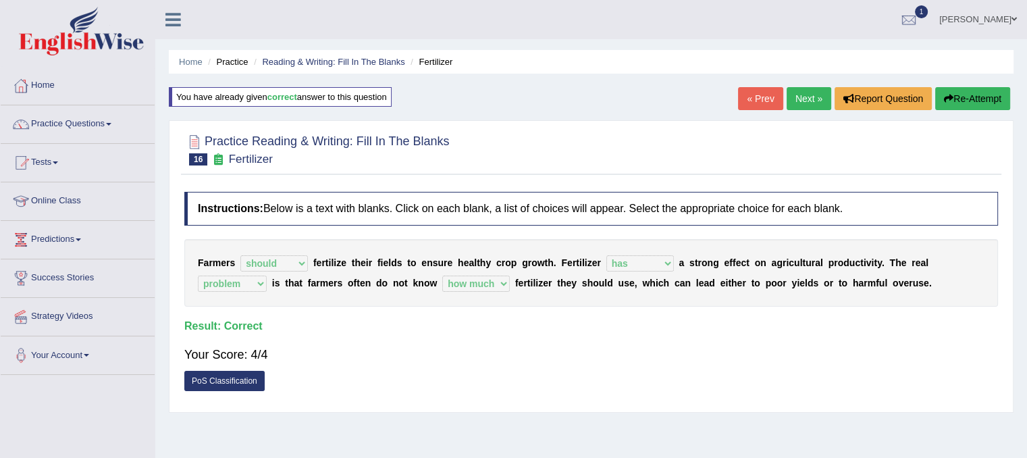
click at [816, 91] on link "Next »" at bounding box center [808, 98] width 45 height 23
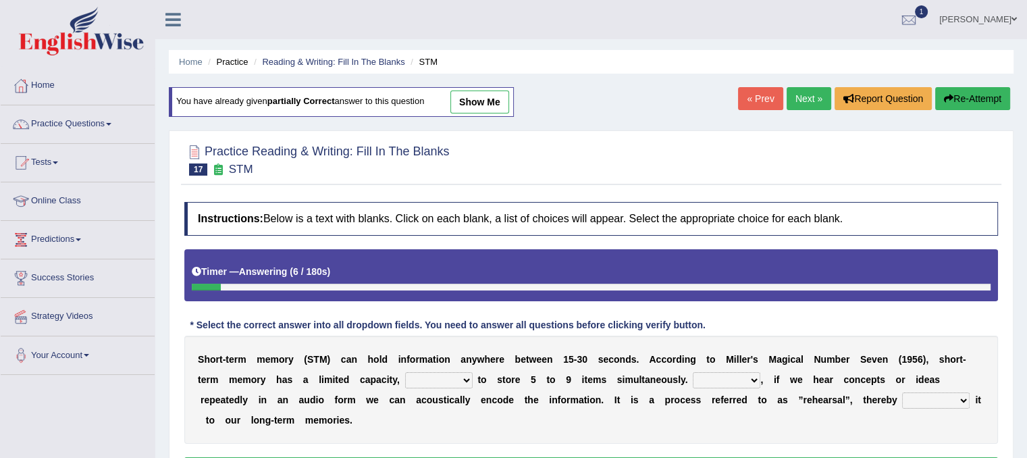
click at [463, 376] on select "being able is able be able unable" at bounding box center [439, 380] width 68 height 16
select select "unable"
click at [405, 372] on select "being able is able be able unable" at bounding box center [439, 380] width 68 height 16
drag, startPoint x: 753, startPoint y: 352, endPoint x: 748, endPoint y: 375, distance: 22.9
click at [748, 375] on div "S h o r t - t e r m m e m o r y ( S T M ) c a n h o l d i n f o r m a t i o n a…" at bounding box center [590, 389] width 813 height 108
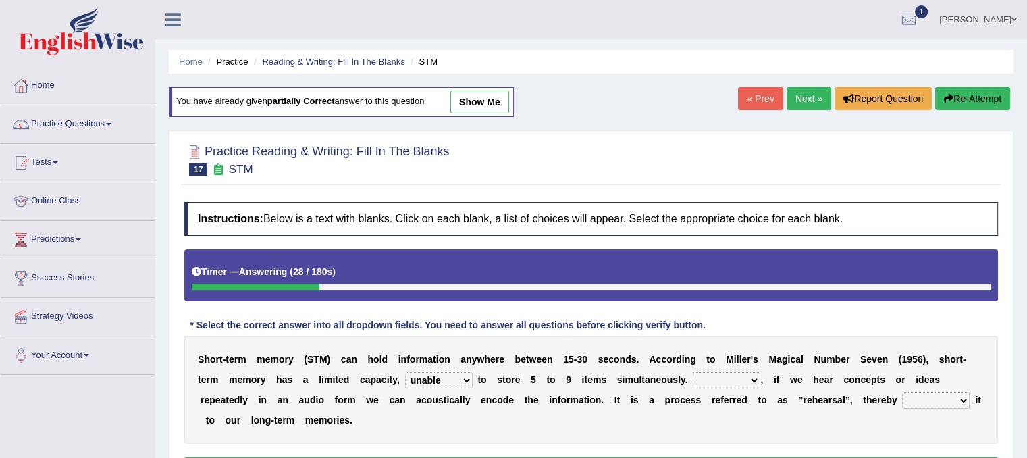
click at [748, 375] on select "However So Moreover Therefore" at bounding box center [727, 380] width 68 height 16
select select "Therefore"
click at [693, 372] on select "However So Moreover Therefore" at bounding box center [727, 380] width 68 height 16
click at [905, 395] on select "commit commits commiting commited" at bounding box center [936, 400] width 68 height 16
select select "commits"
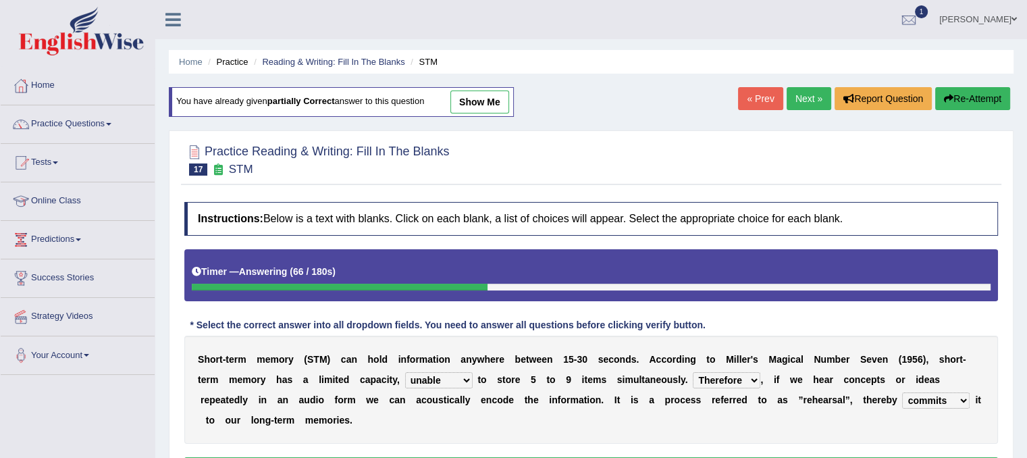
click at [902, 392] on select "commit commits commiting commited" at bounding box center [936, 400] width 68 height 16
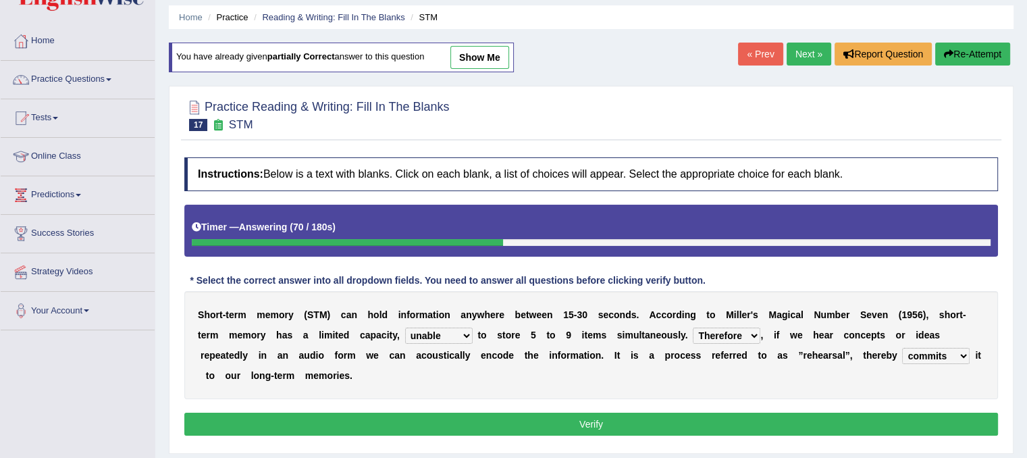
scroll to position [51, 0]
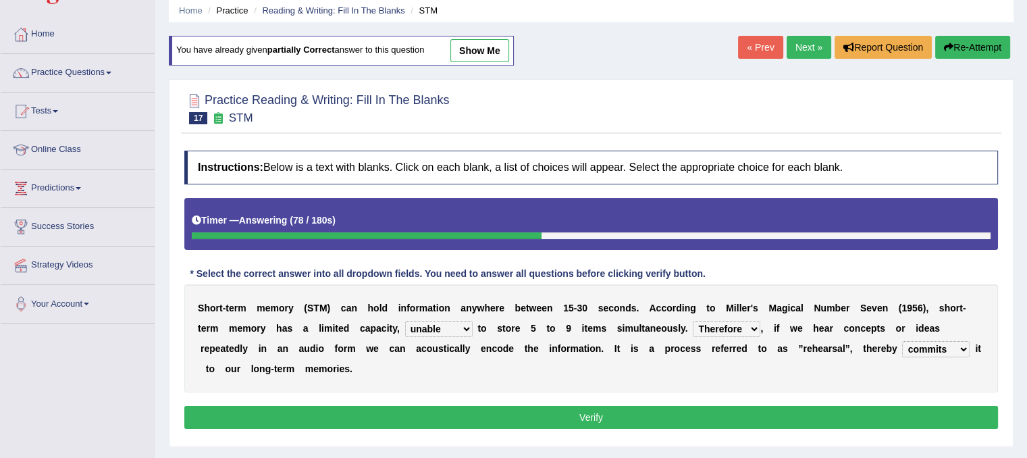
click at [705, 411] on button "Verify" at bounding box center [590, 417] width 813 height 23
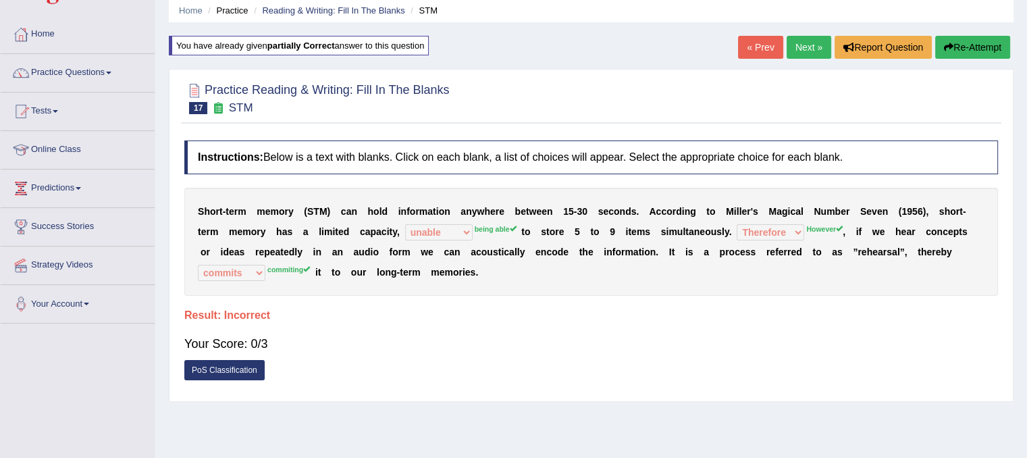
click at [705, 411] on div "Home Practice Reading & Writing: Fill In The Blanks STM You have already given …" at bounding box center [590, 286] width 871 height 675
